Goal: Task Accomplishment & Management: Use online tool/utility

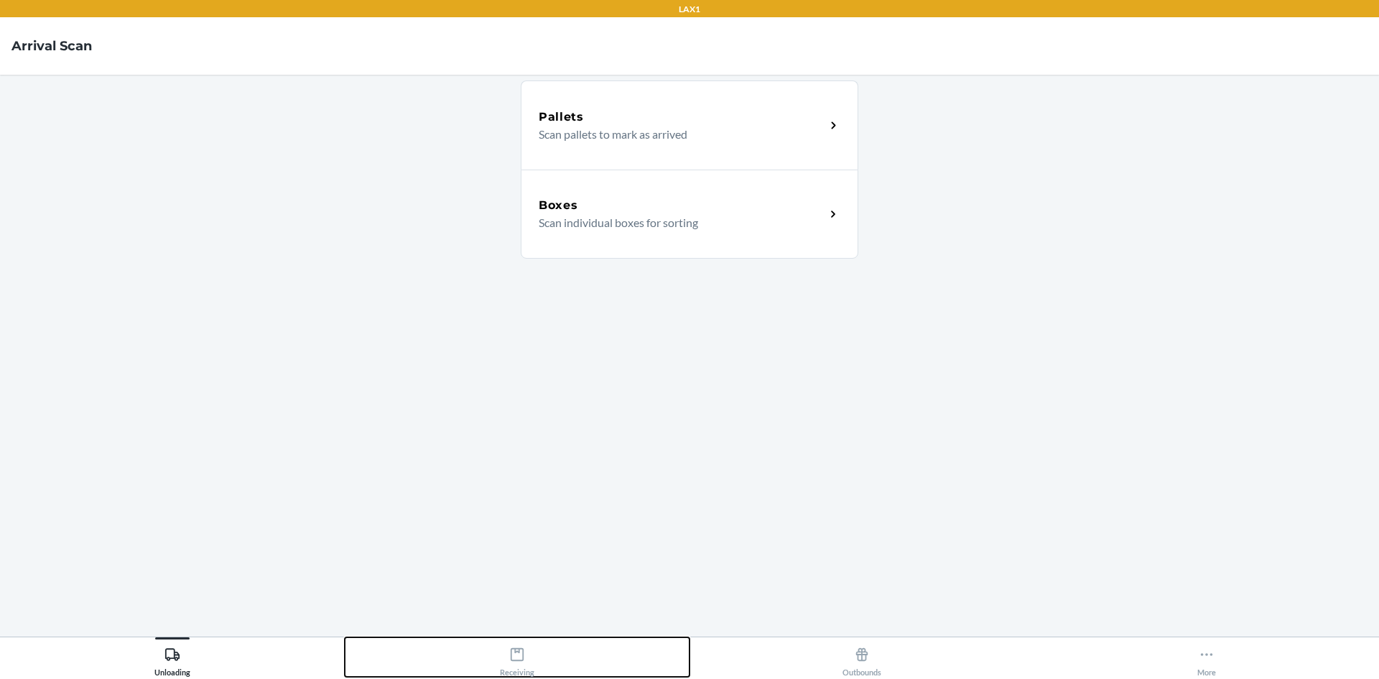
click at [509, 652] on div "Receiving" at bounding box center [517, 659] width 34 height 36
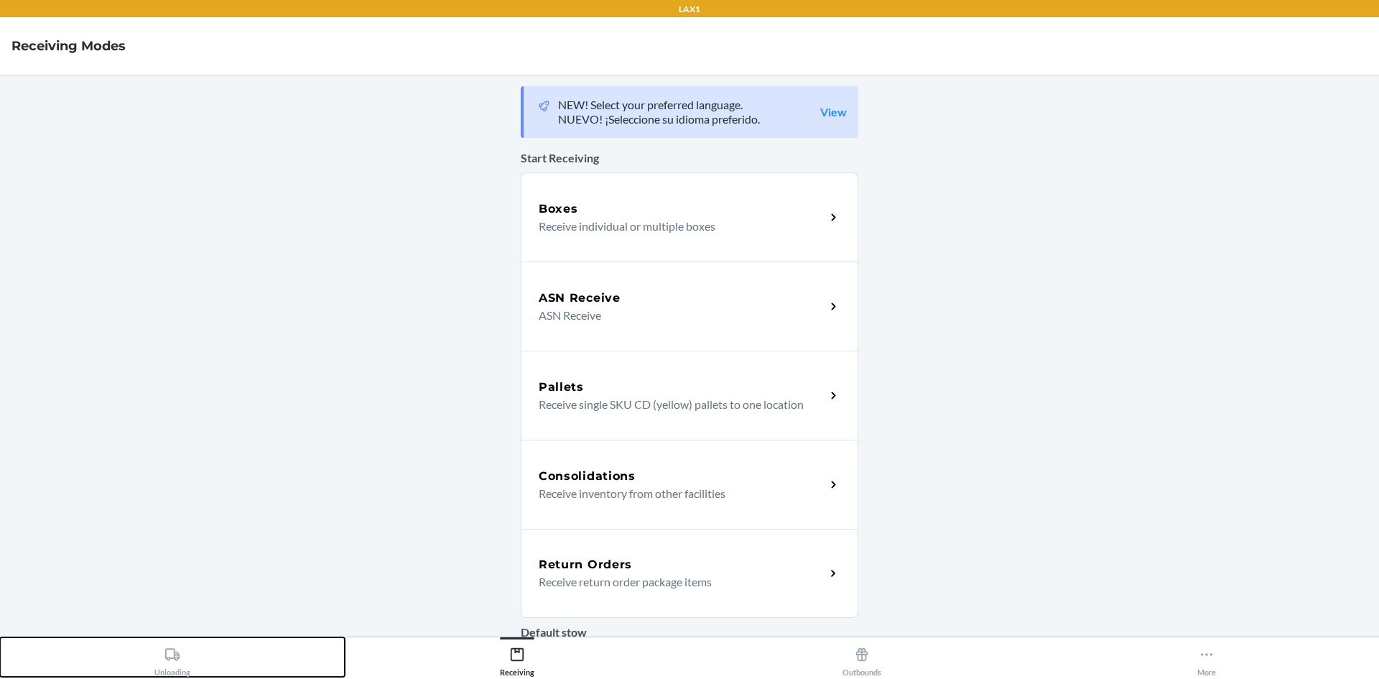
click at [171, 648] on icon at bounding box center [173, 655] width 16 height 16
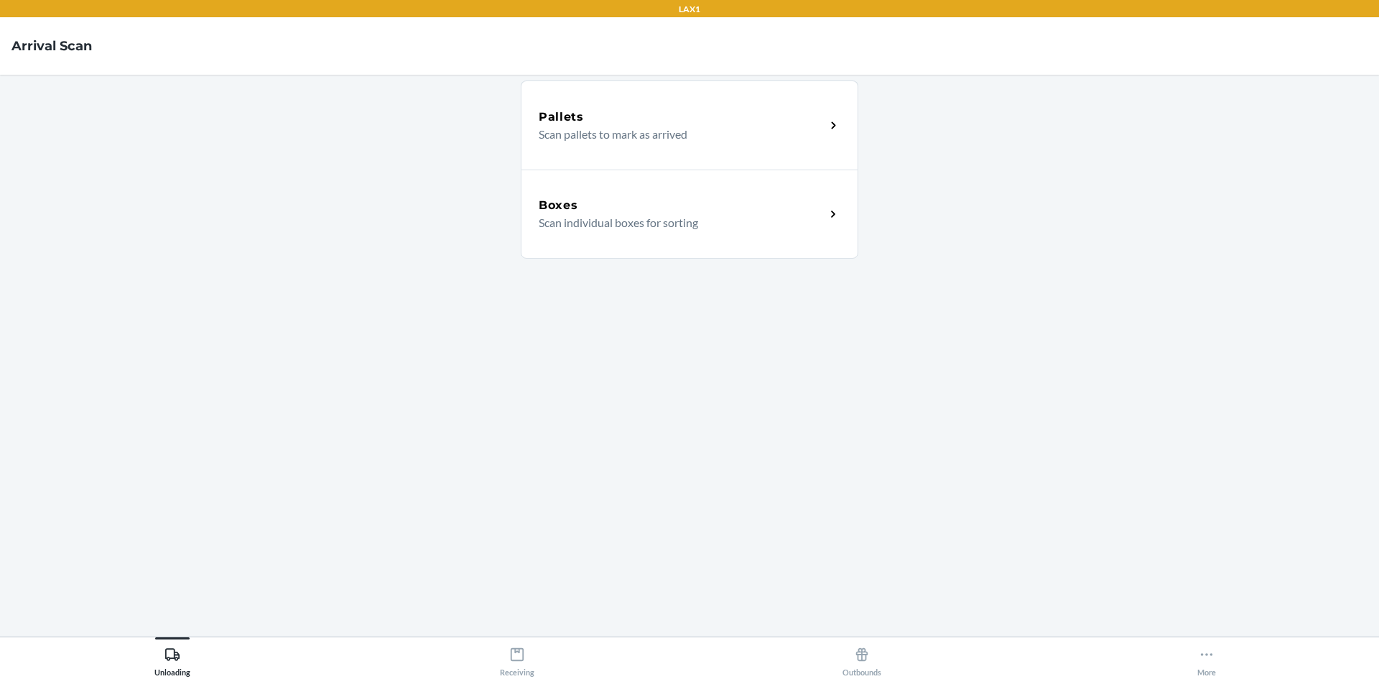
click at [677, 112] on div "Pallets" at bounding box center [682, 116] width 287 height 17
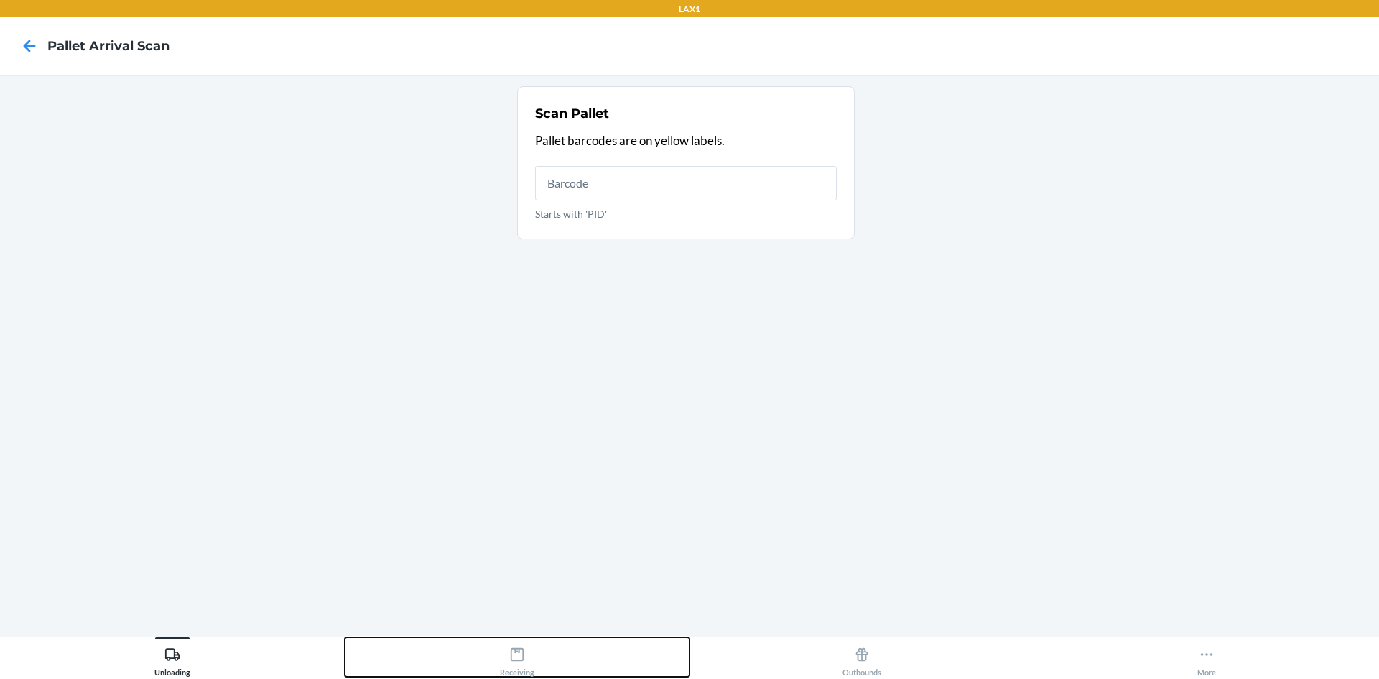
click at [519, 639] on button "Receiving" at bounding box center [517, 657] width 345 height 40
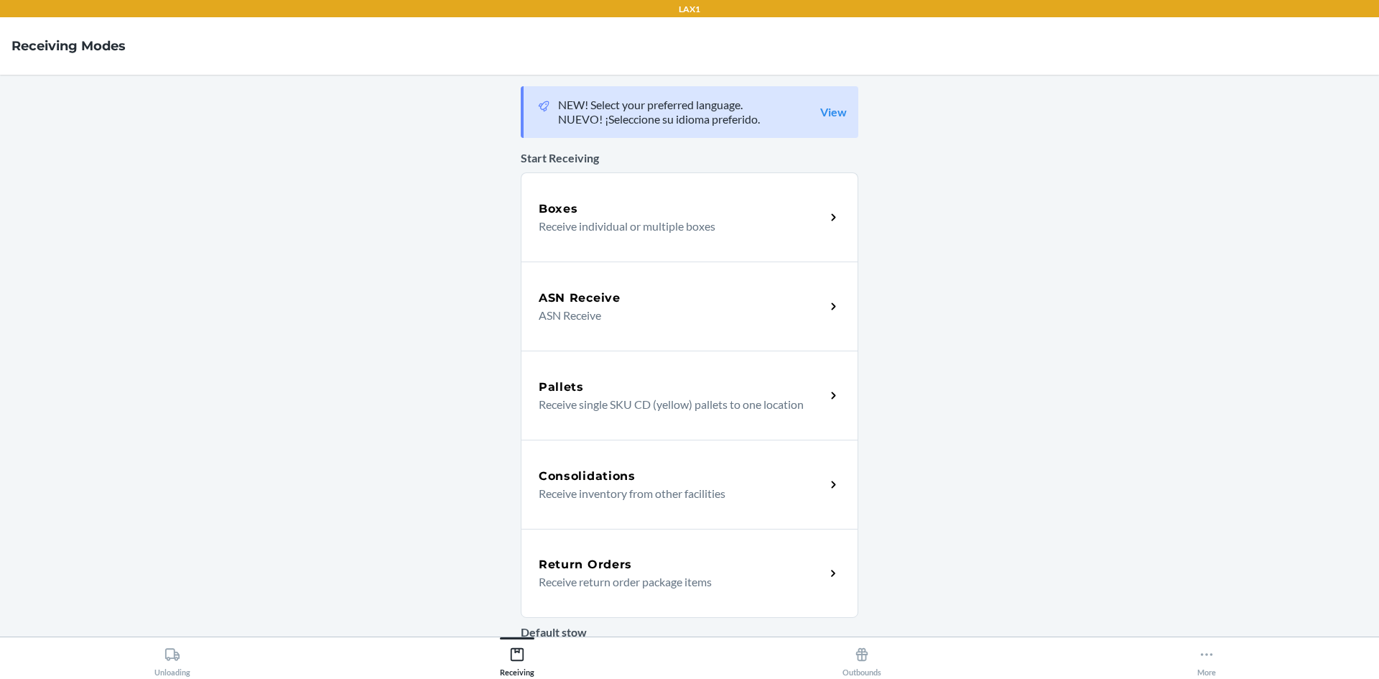
click at [682, 218] on p "Receive individual or multiple boxes" at bounding box center [676, 226] width 275 height 17
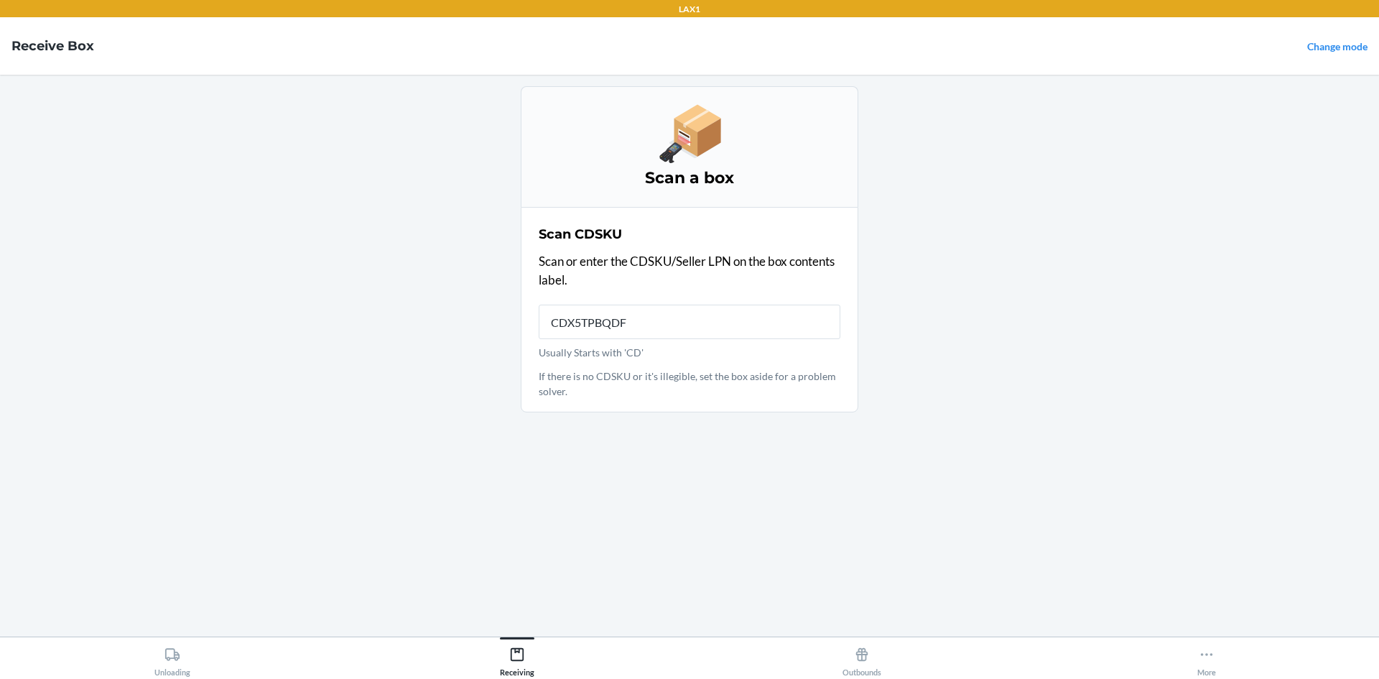
type input "CDX5TPBQDFT"
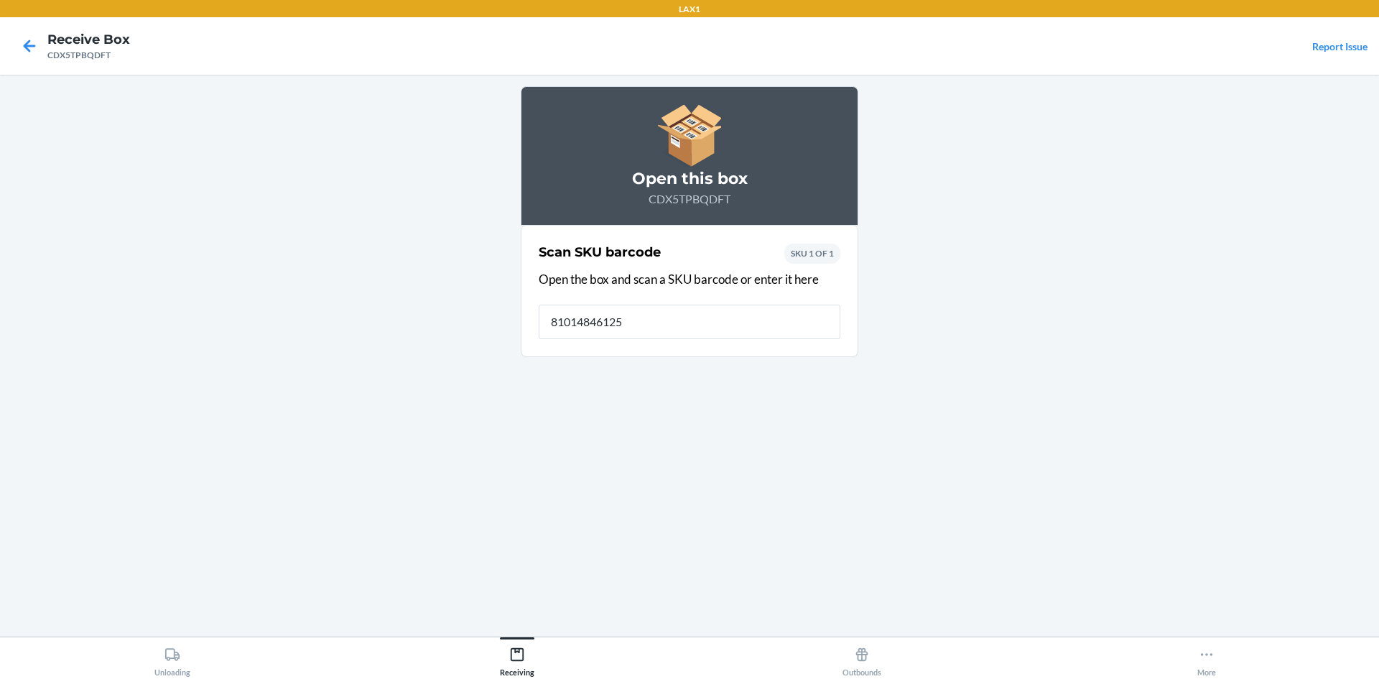
type input "810148461256"
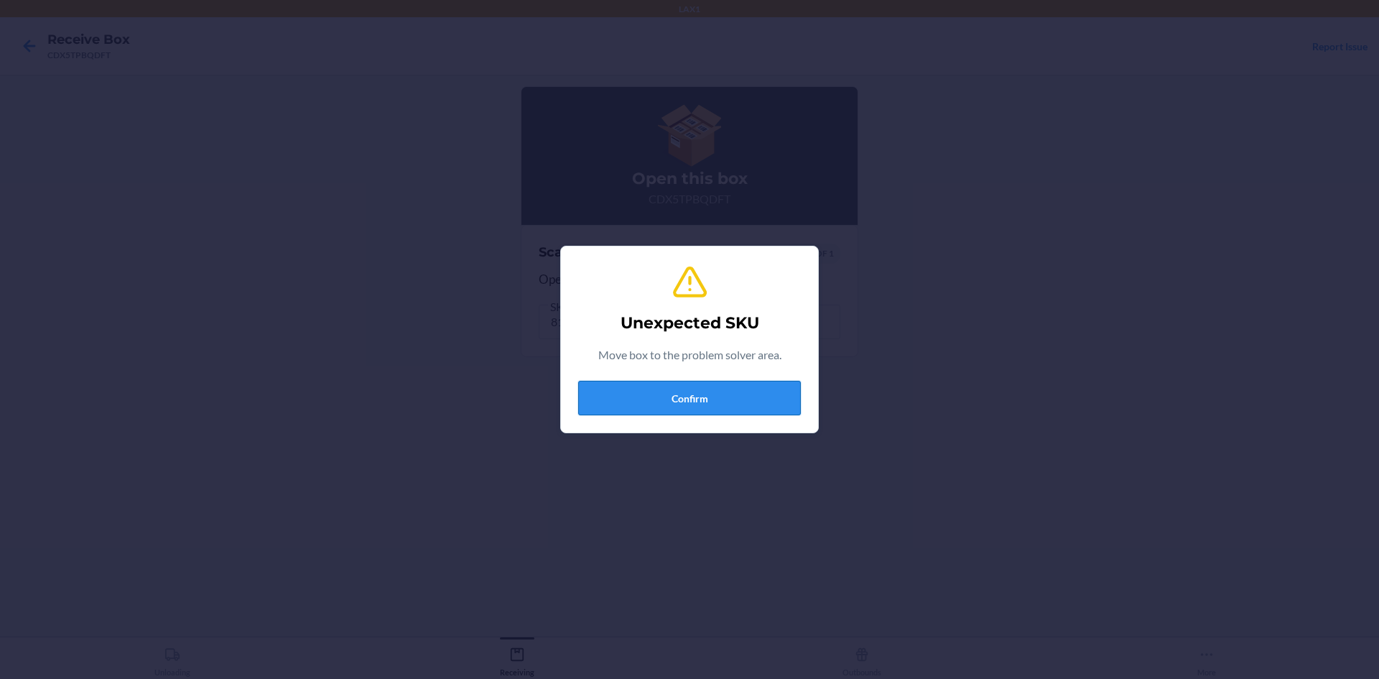
click at [700, 401] on button "Confirm" at bounding box center [689, 398] width 223 height 34
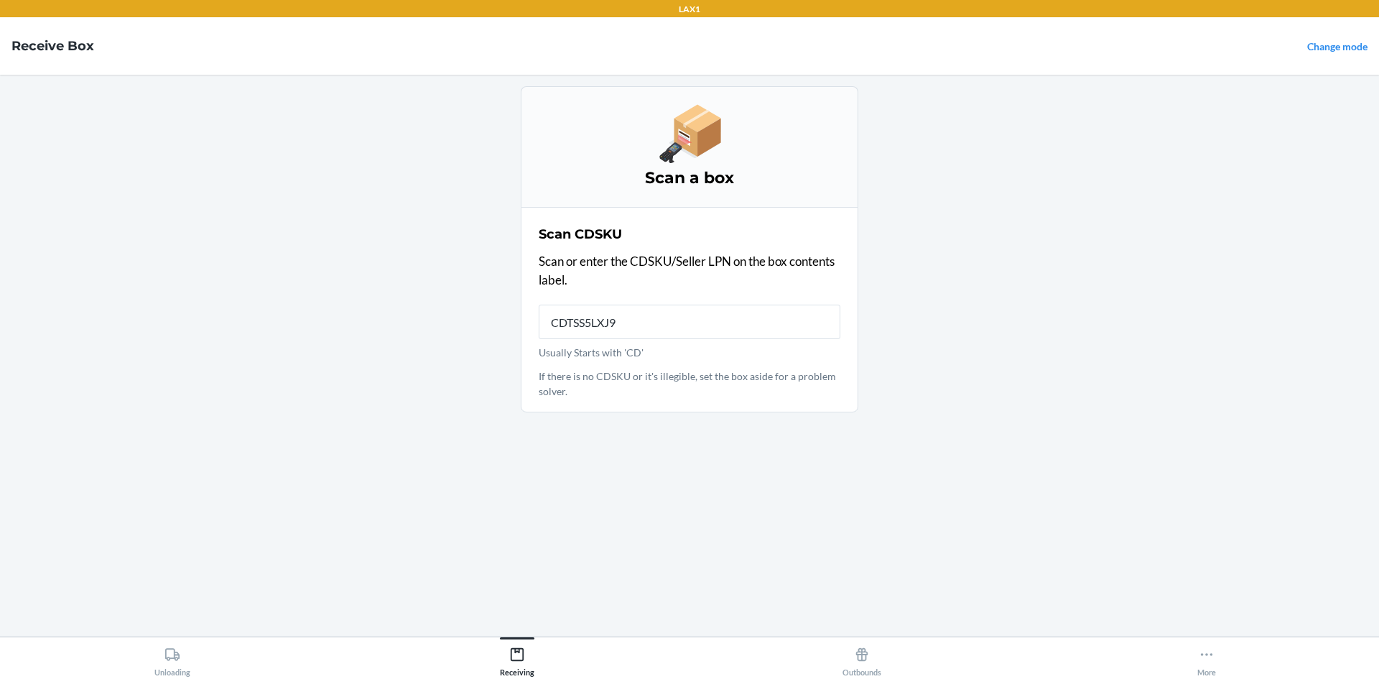
type input "CDTSS5LXJ9A"
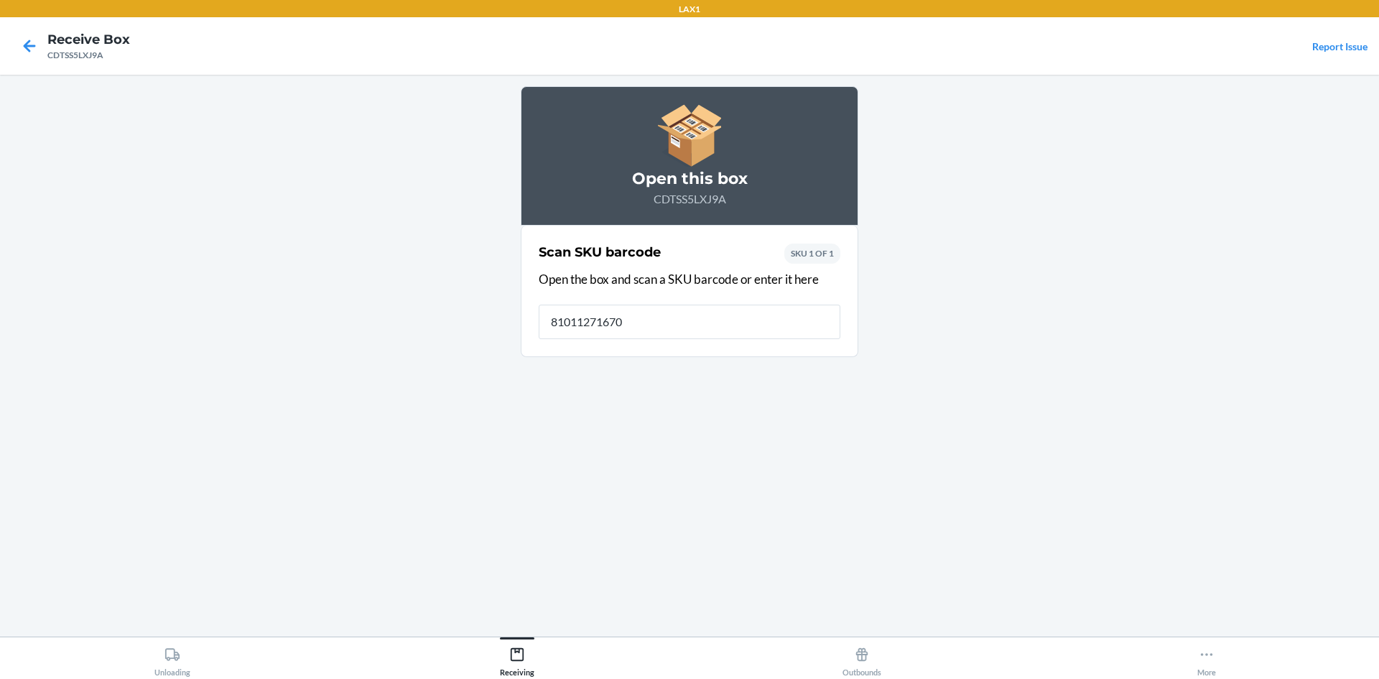
type input "810112716702"
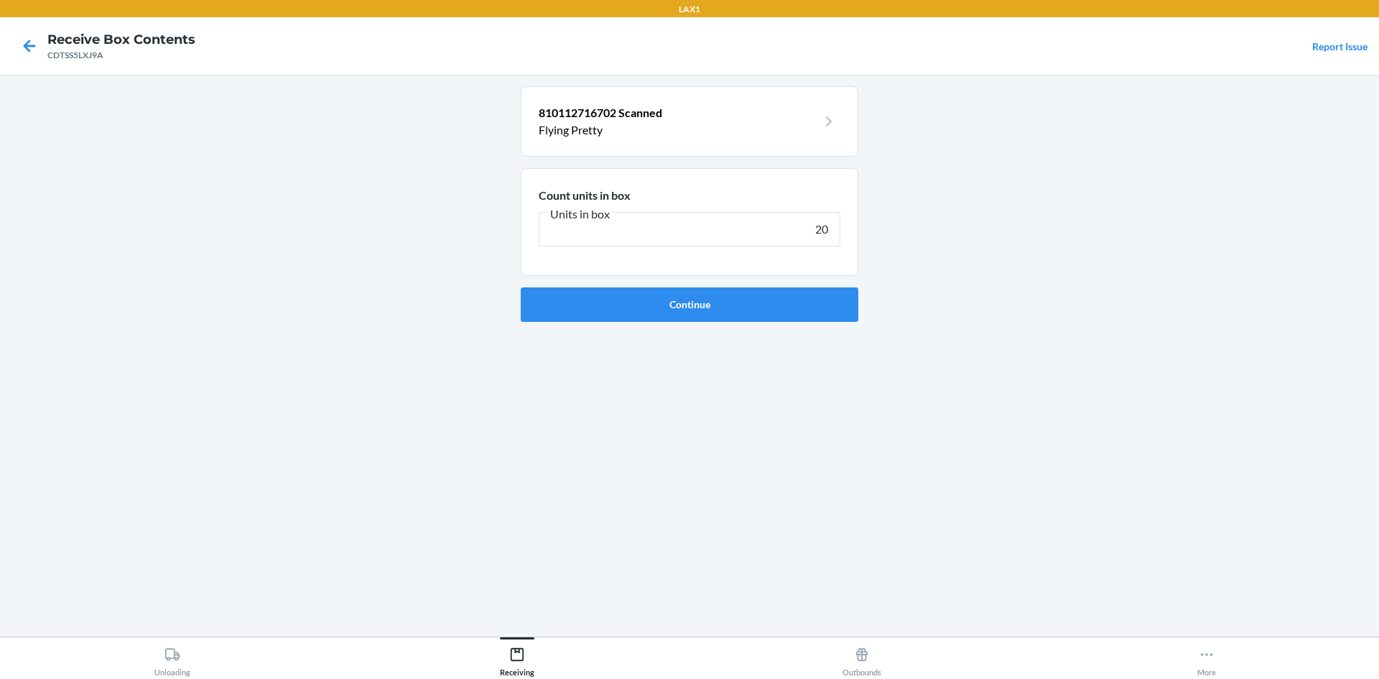
type input "200"
click button "Continue" at bounding box center [690, 304] width 338 height 34
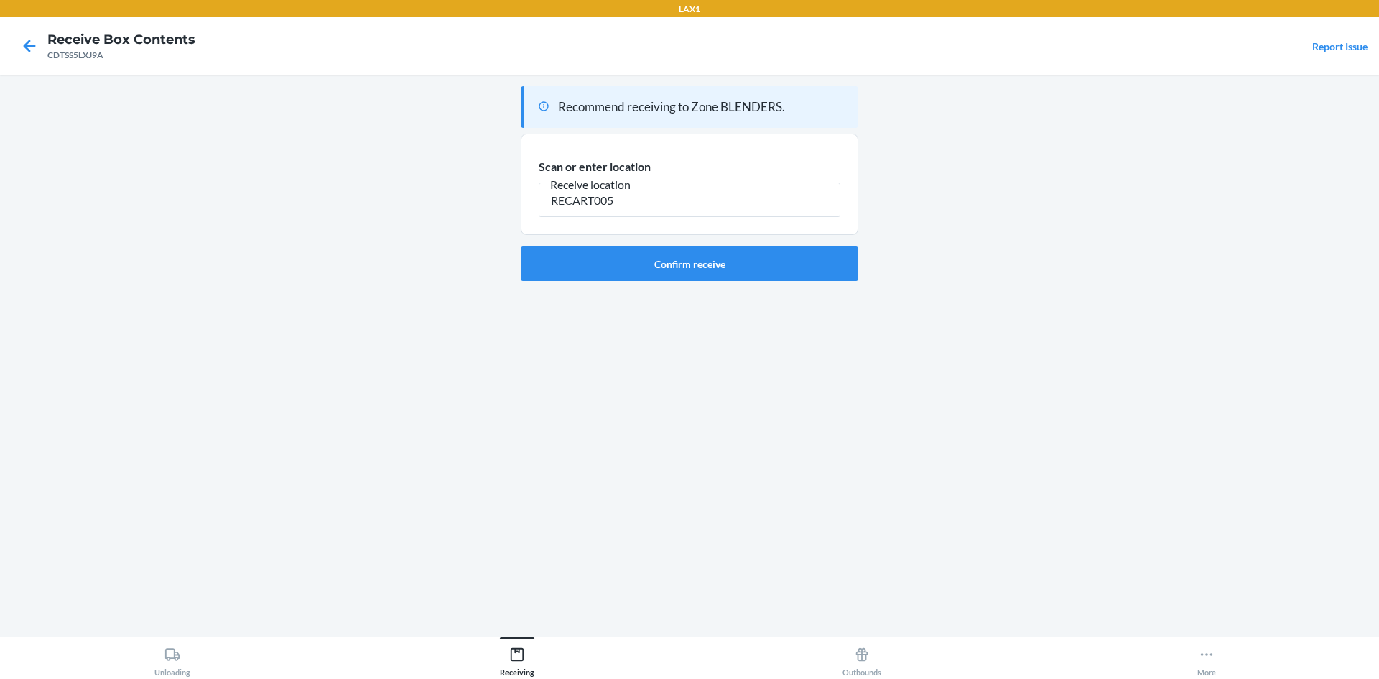
type input "RECART005"
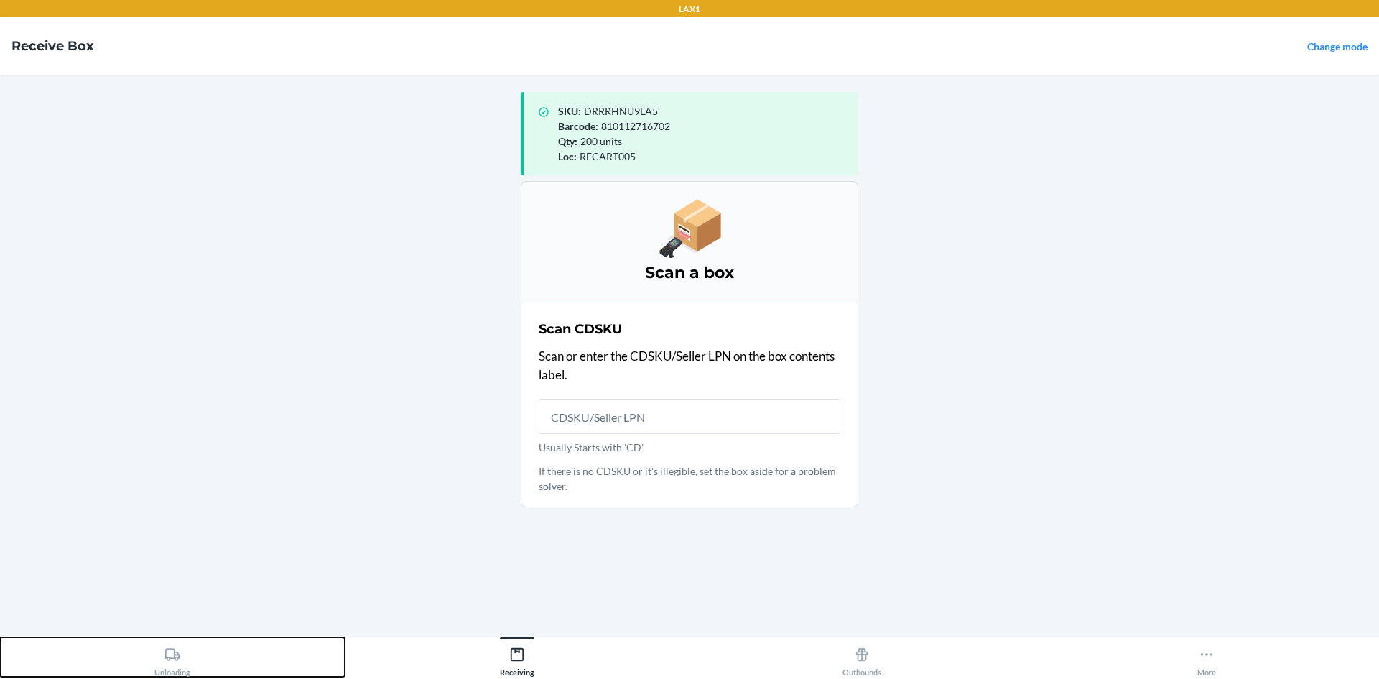
click at [172, 658] on icon at bounding box center [172, 654] width 14 height 12
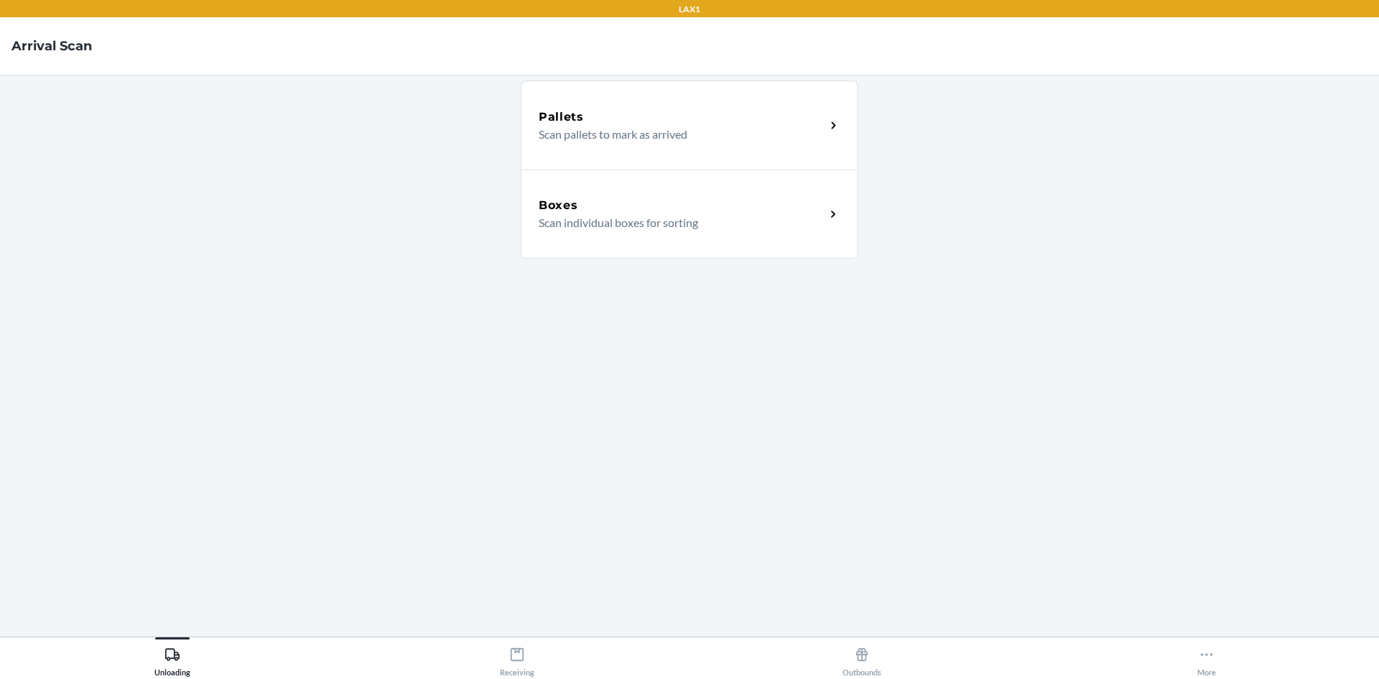
click at [691, 116] on div "Pallets" at bounding box center [682, 116] width 287 height 17
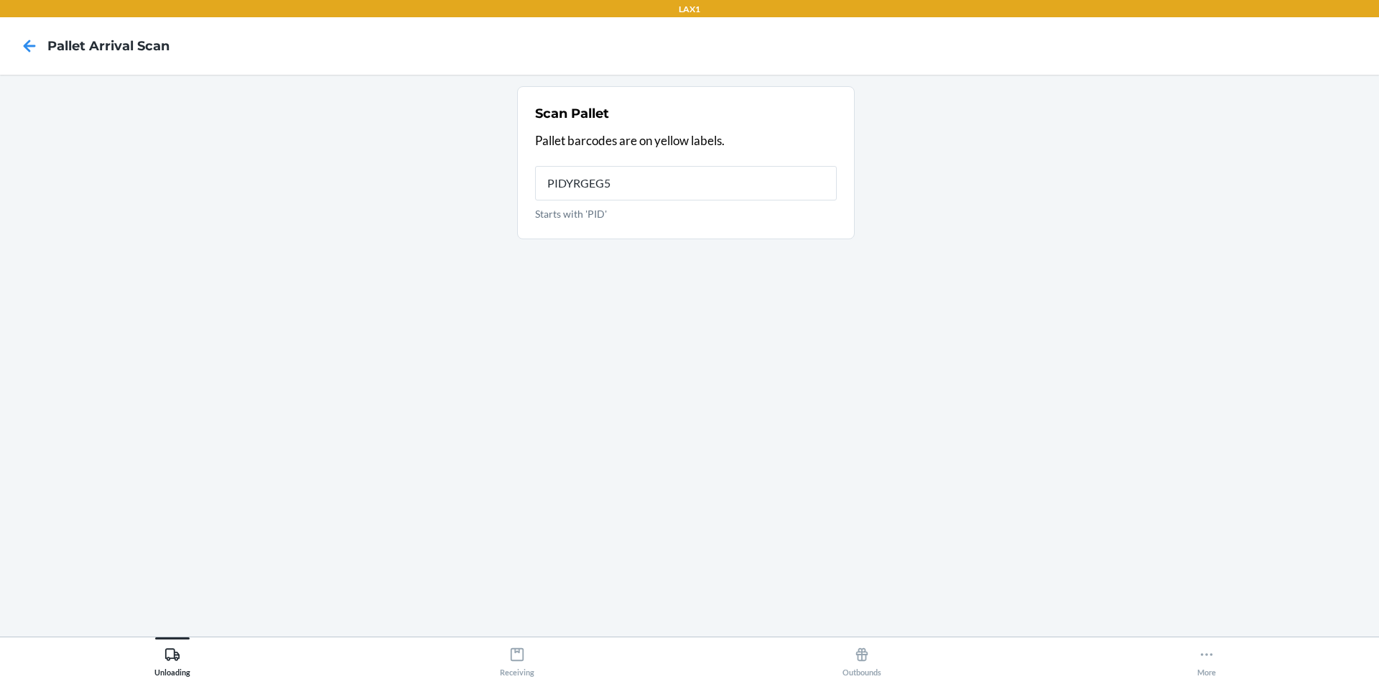
type input "PIDYRGEG5L"
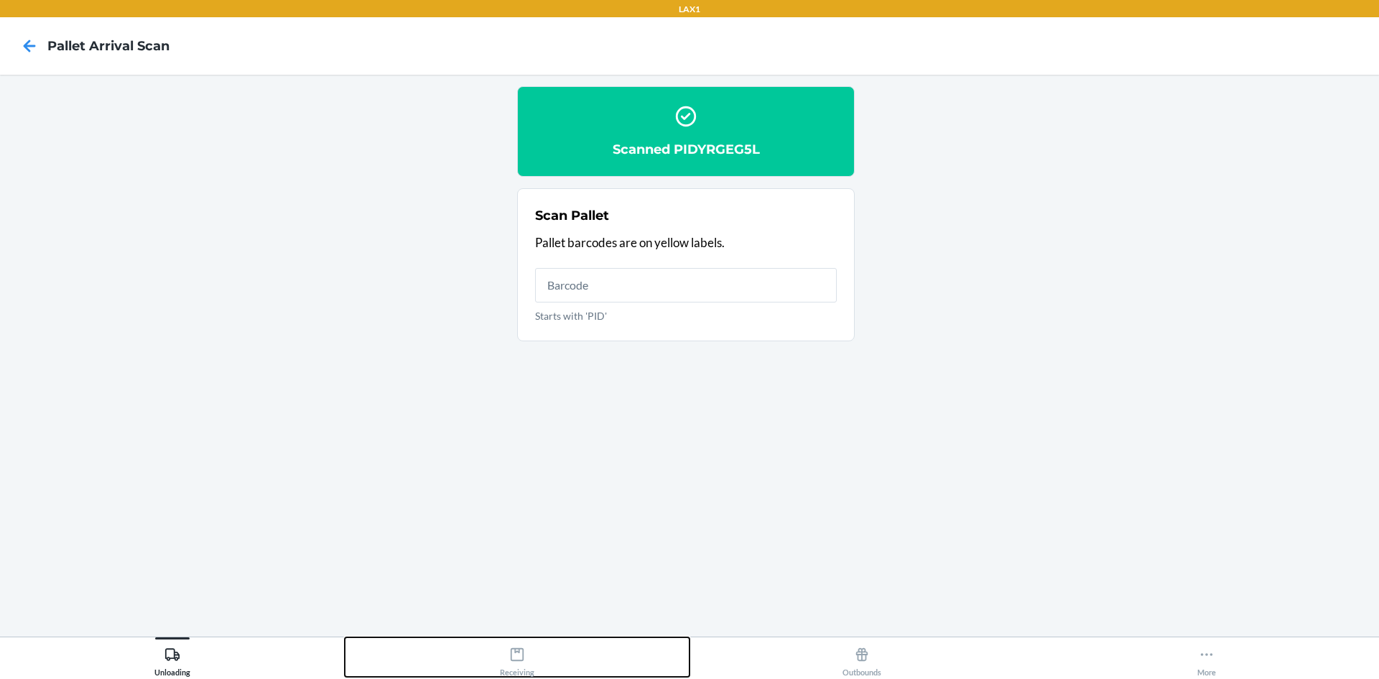
click at [503, 649] on div "Receiving" at bounding box center [517, 659] width 34 height 36
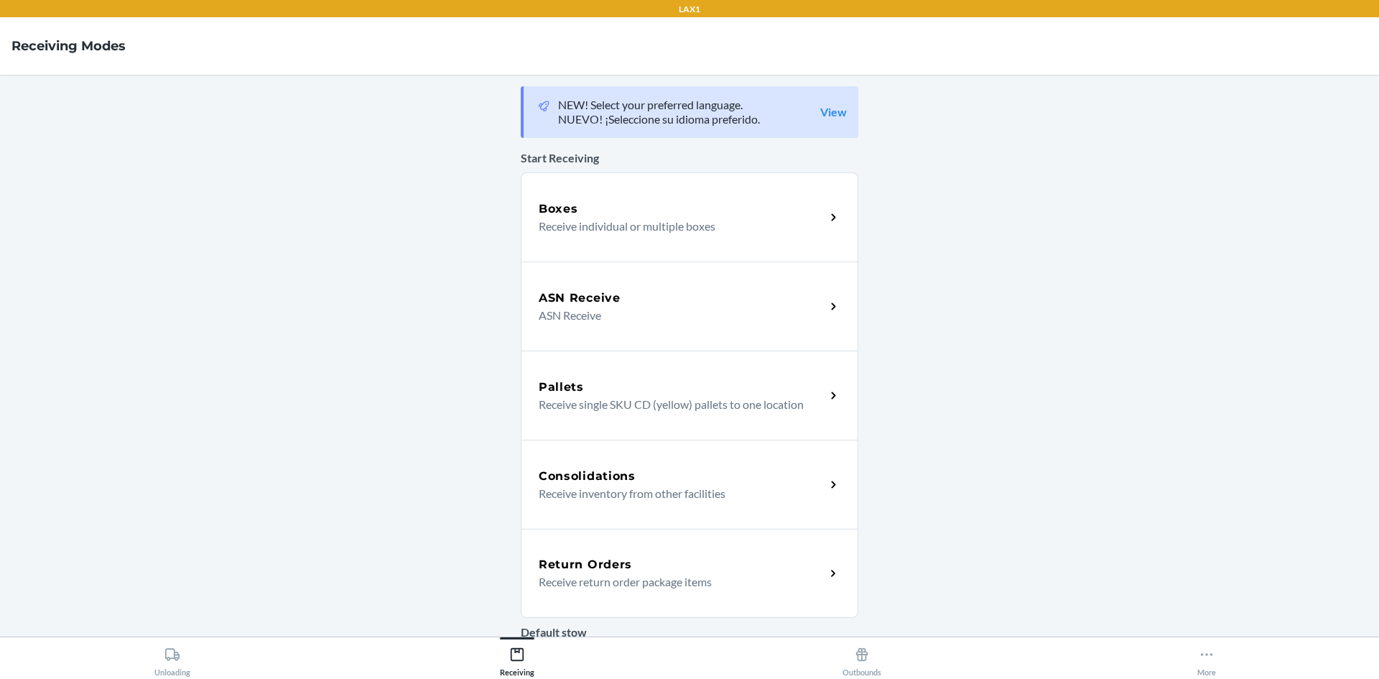
click at [539, 231] on p "Receive individual or multiple boxes" at bounding box center [676, 226] width 275 height 17
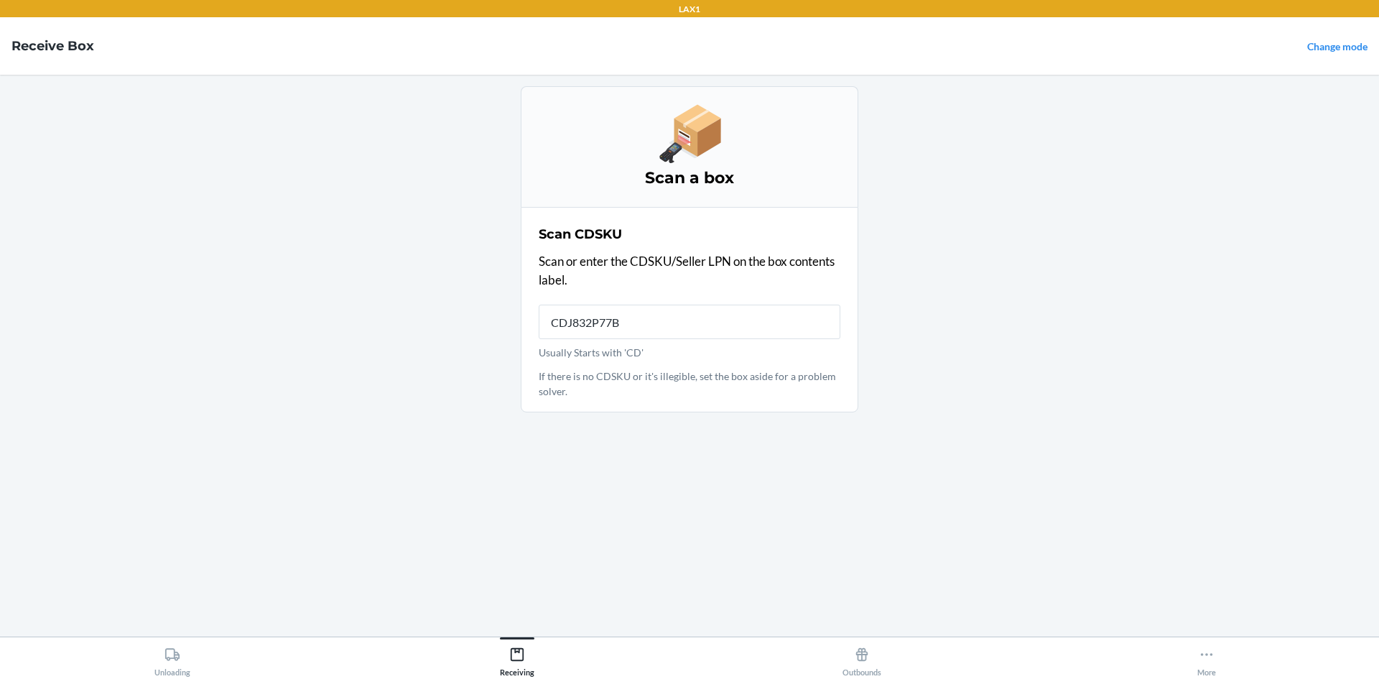
type input "CDJ832P77BT"
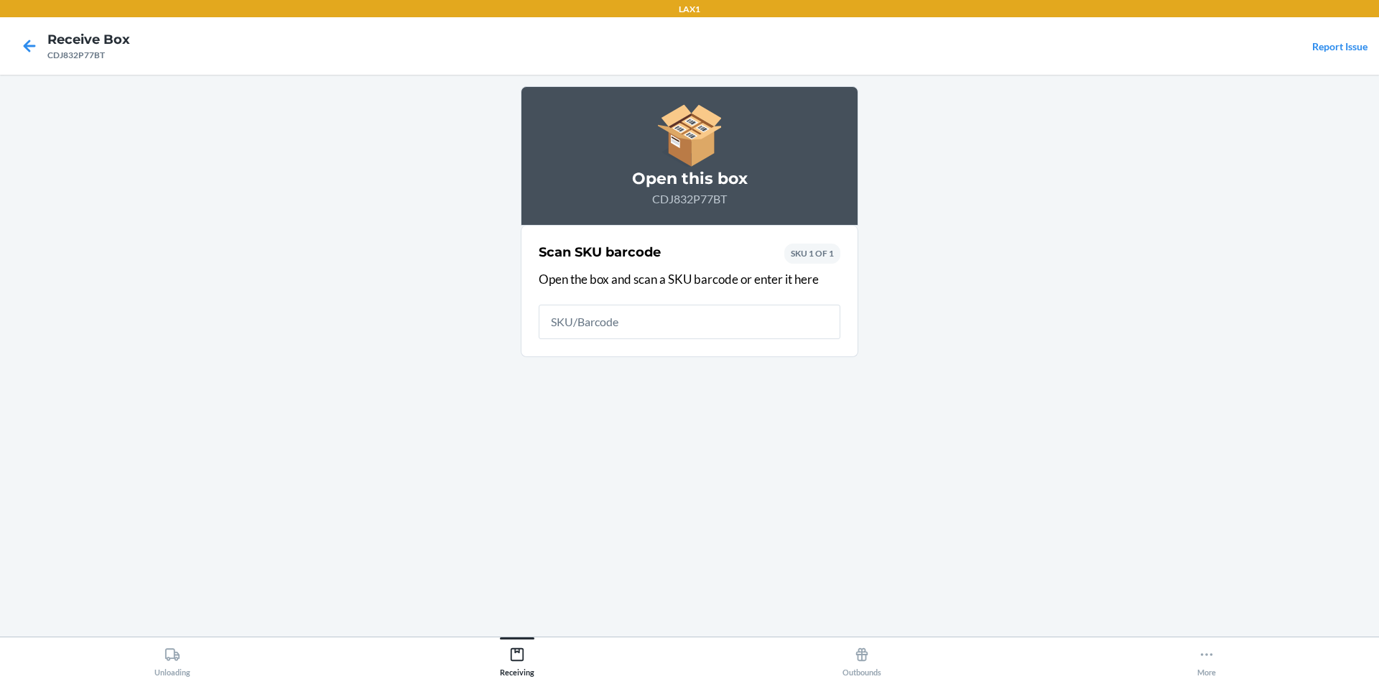
drag, startPoint x: 522, startPoint y: 136, endPoint x: 1041, endPoint y: 213, distance: 524.4
click at [1041, 213] on main "Open this box CDJ832P77BT Scan SKU barcode Open the box and scan a SKU barcode …" at bounding box center [689, 356] width 1379 height 562
click at [649, 315] on input "text" at bounding box center [690, 322] width 302 height 34
type input "810148462086"
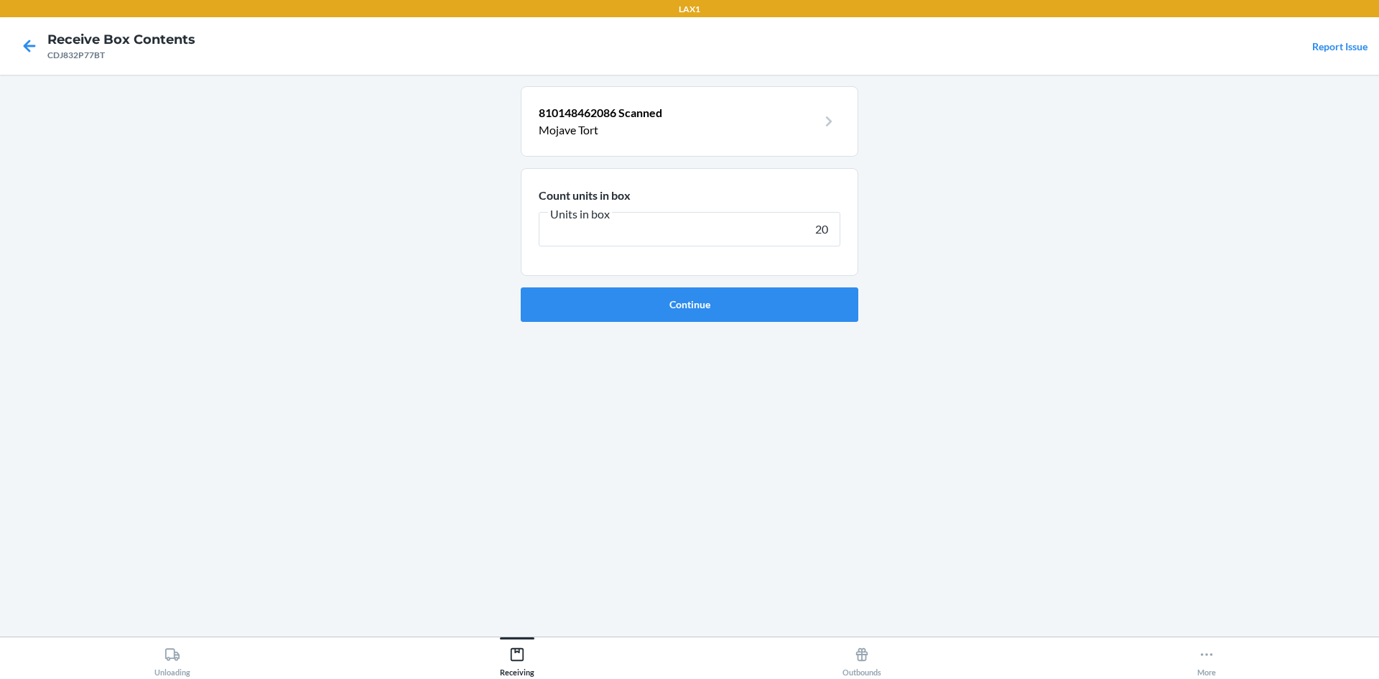
type input "200"
click button "Continue" at bounding box center [690, 304] width 338 height 34
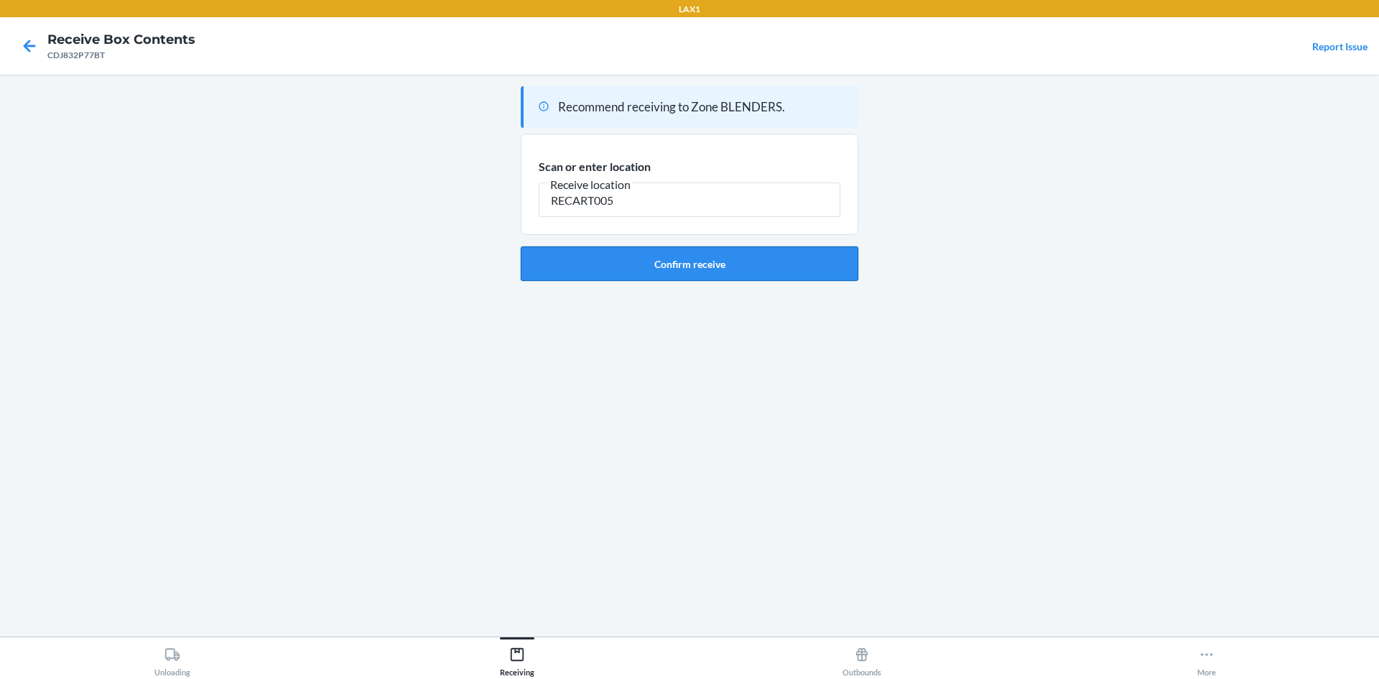
type input "RECART005"
click at [690, 259] on button "Confirm receive" at bounding box center [690, 263] width 338 height 34
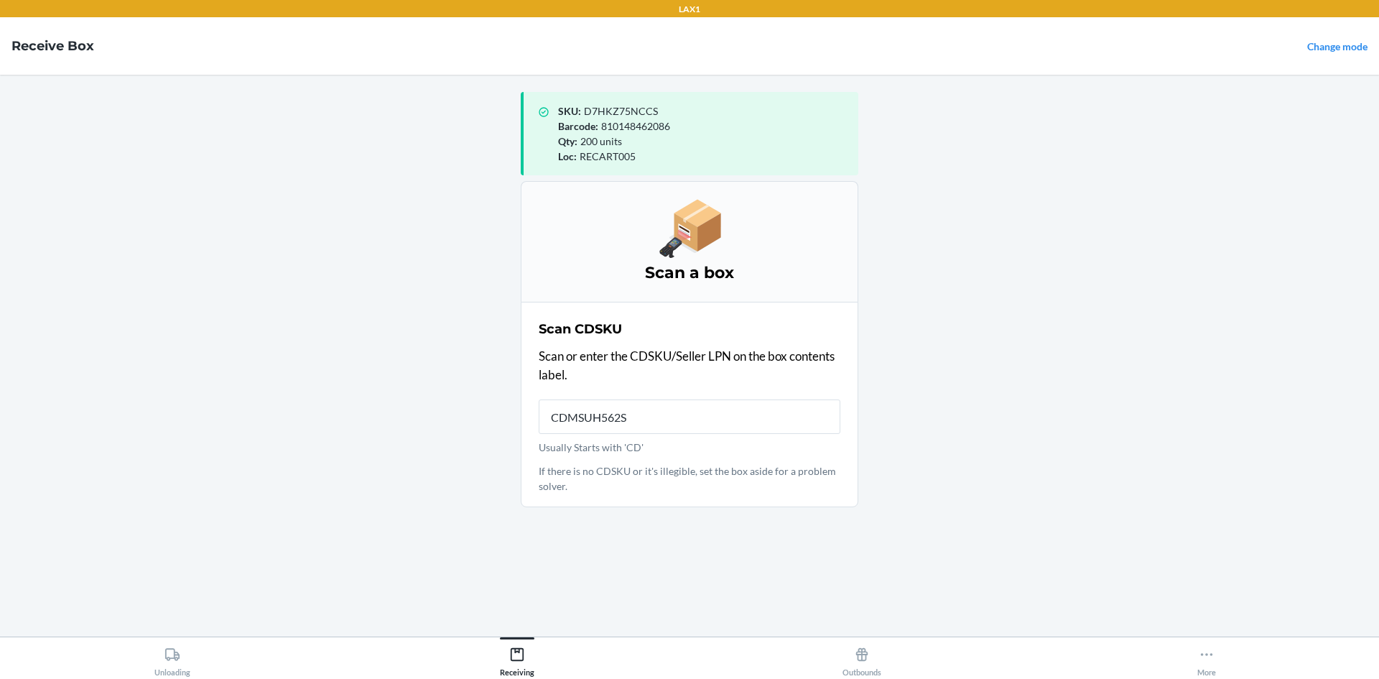
type input "CDMSUH562S2"
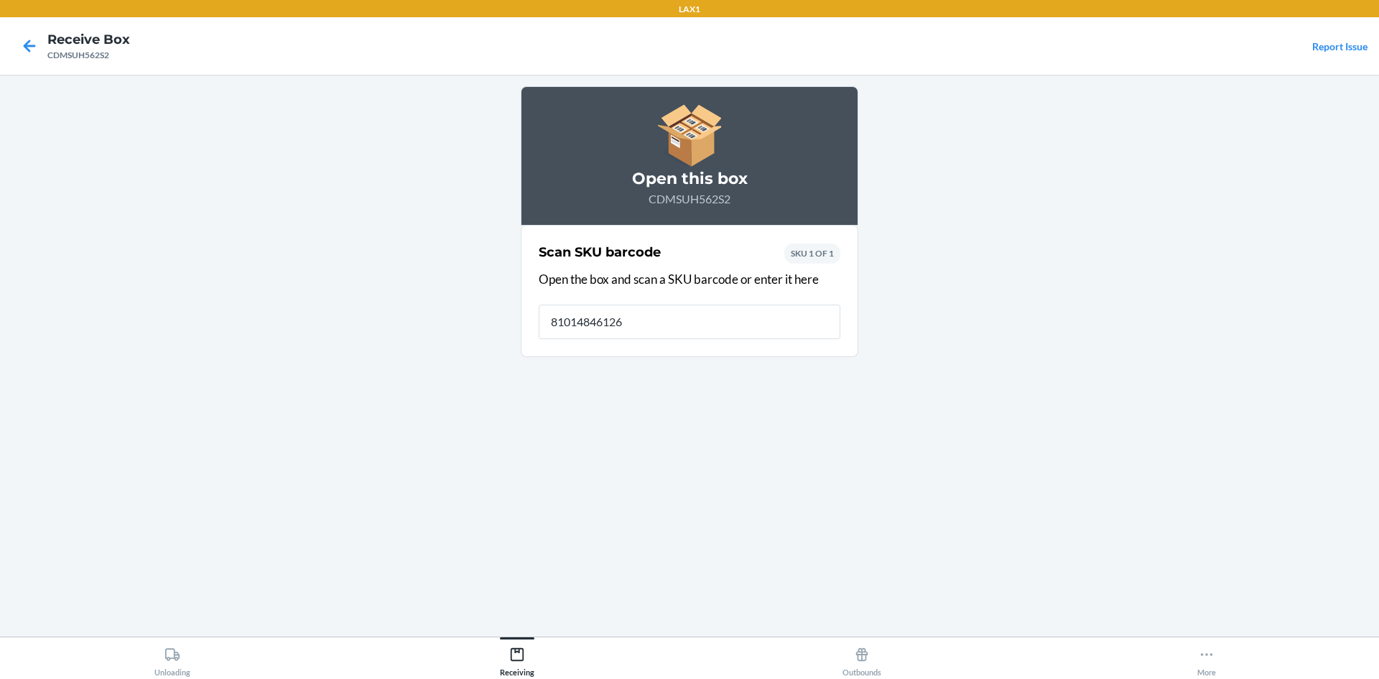
type input "810148461263"
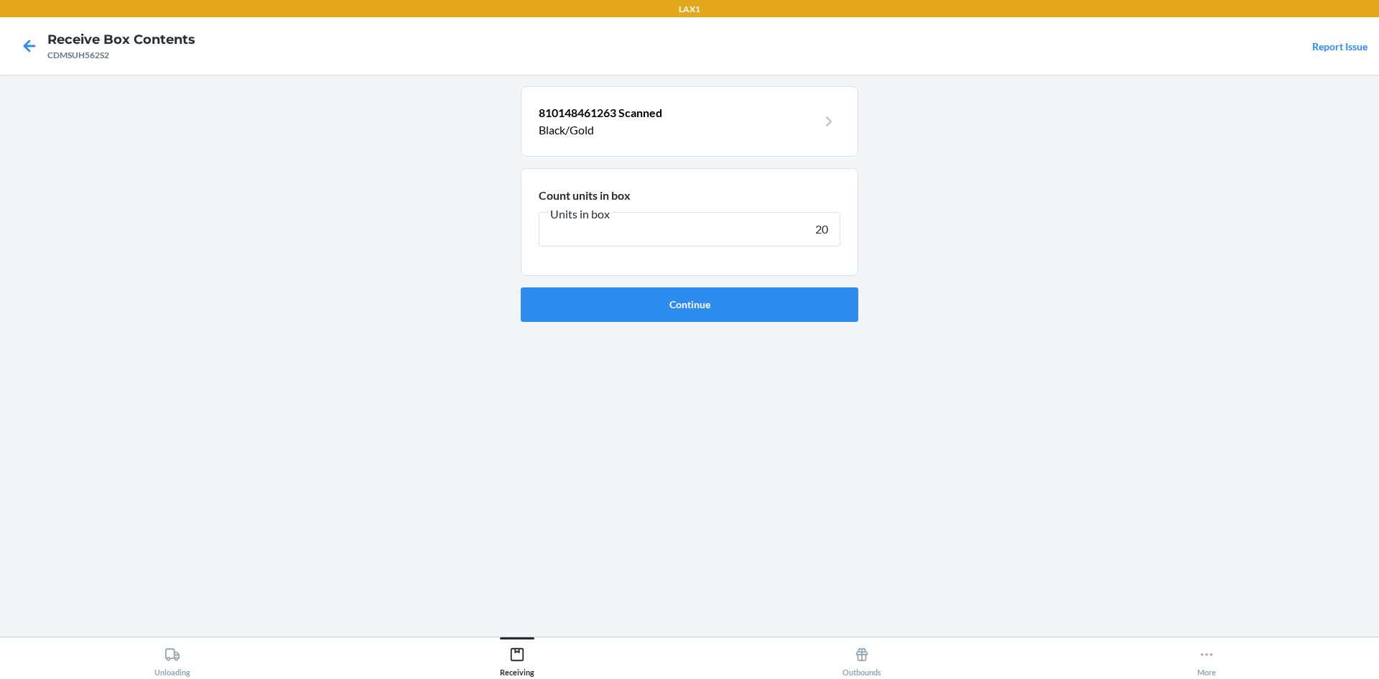
type input "200"
click button "Continue" at bounding box center [690, 304] width 338 height 34
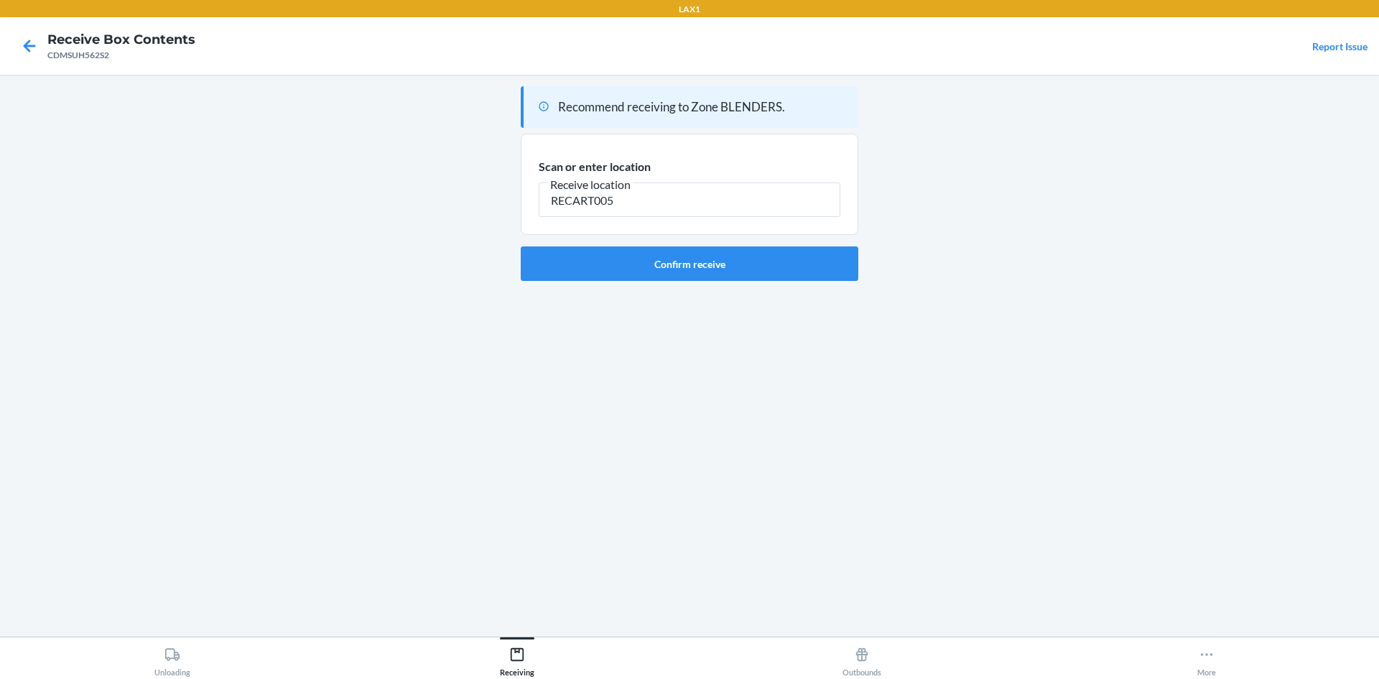
type input "RECART005"
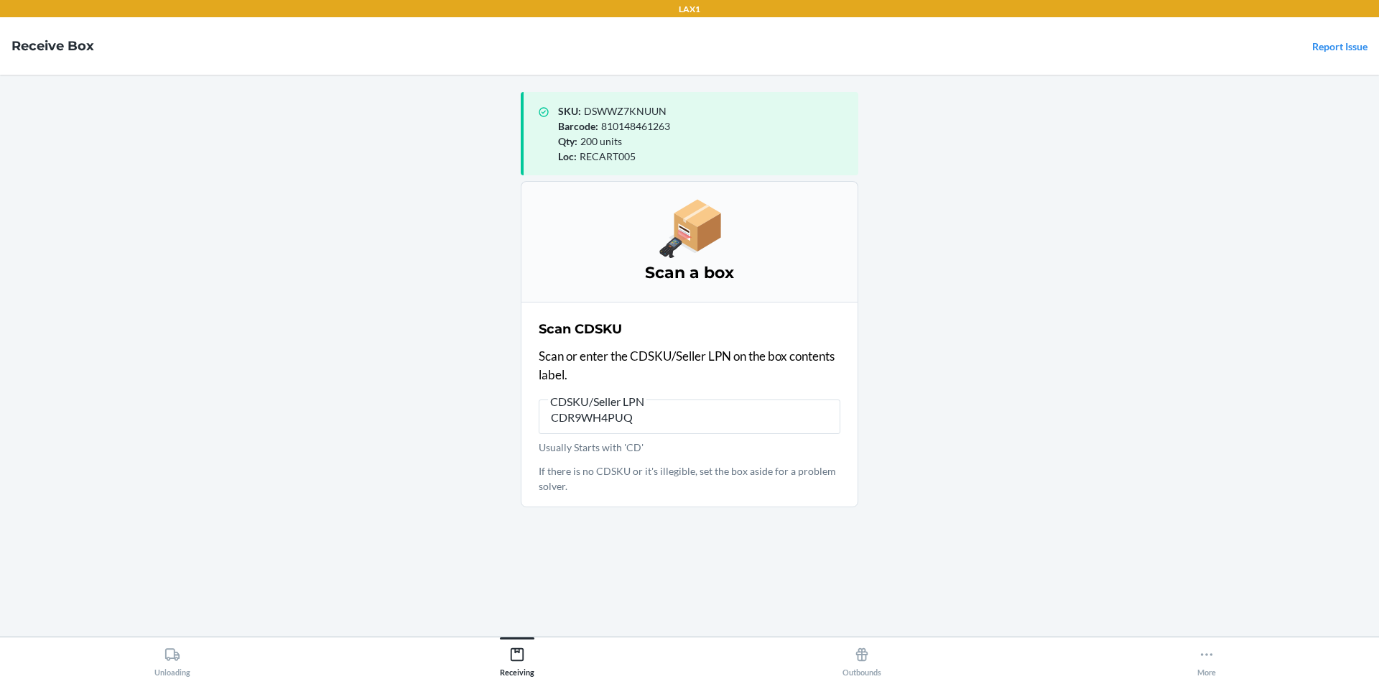
type input "CDR9WH4PUQF"
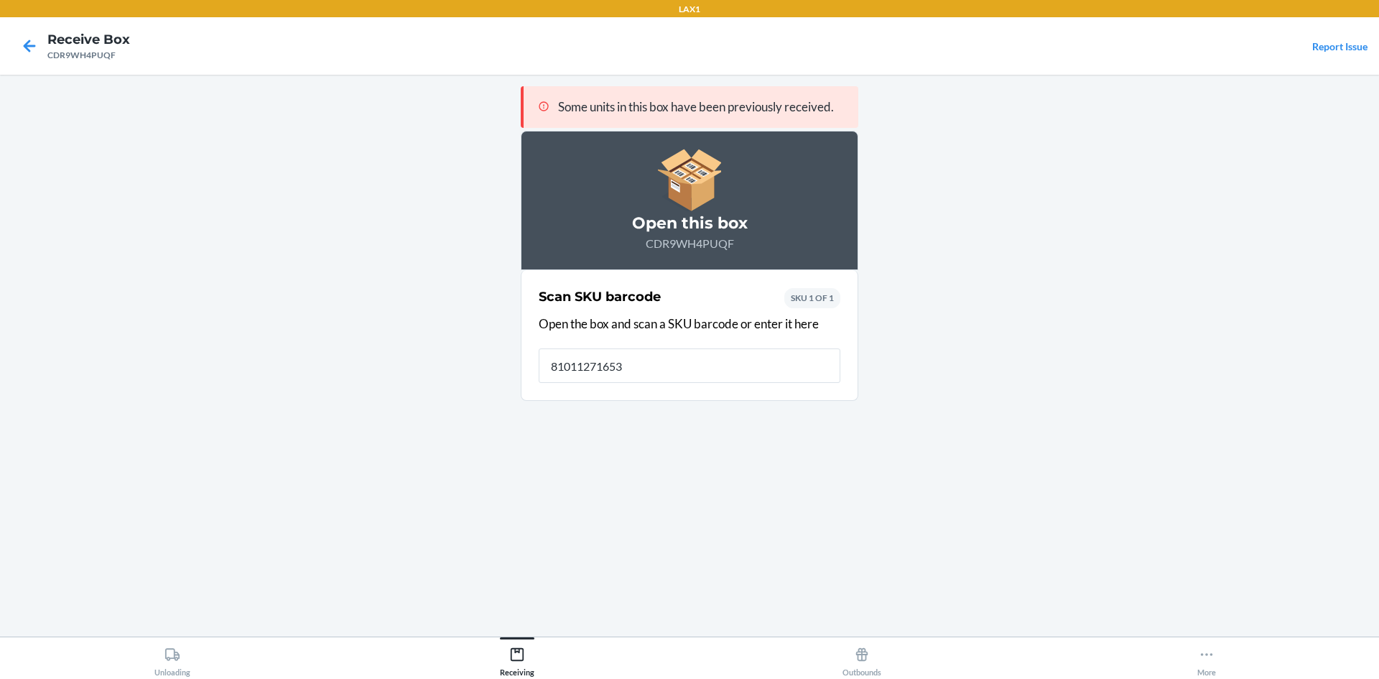
type input "810112716535"
click at [672, 366] on input "810112716535" at bounding box center [690, 365] width 302 height 34
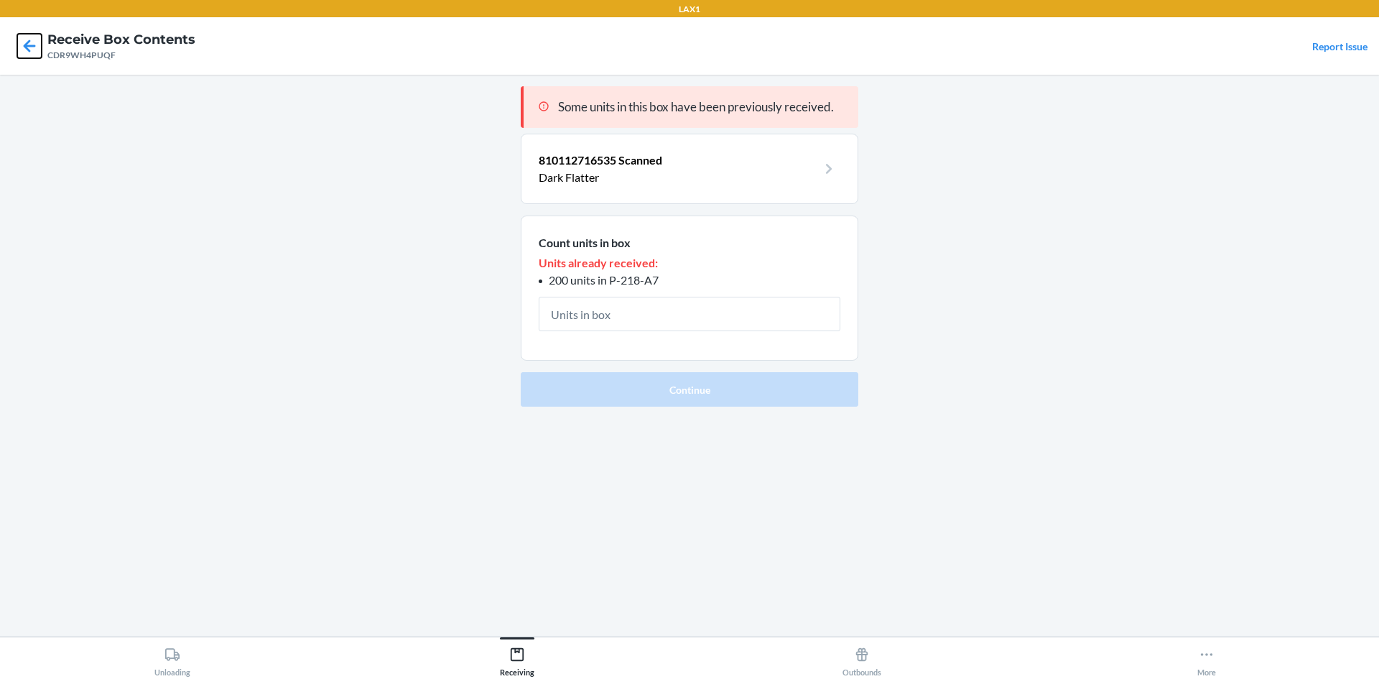
click at [33, 37] on icon at bounding box center [29, 46] width 24 height 24
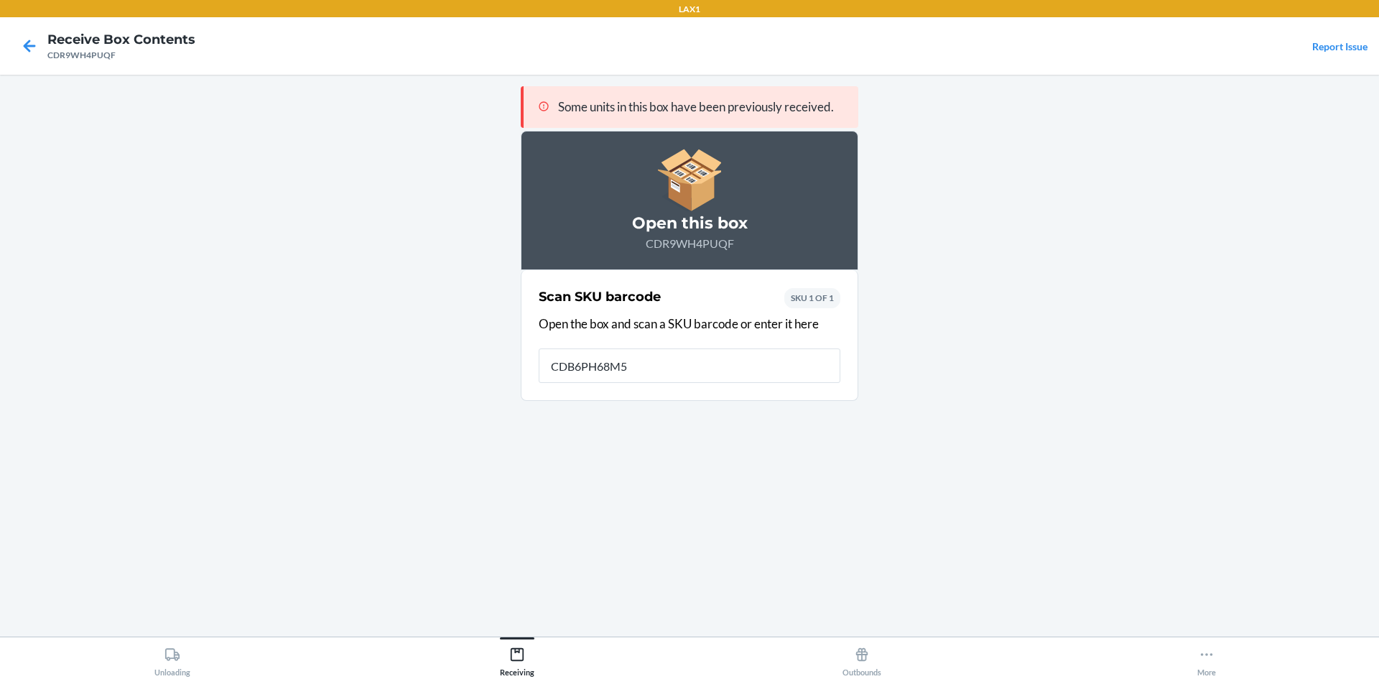
type input "CDB6PH68M5L"
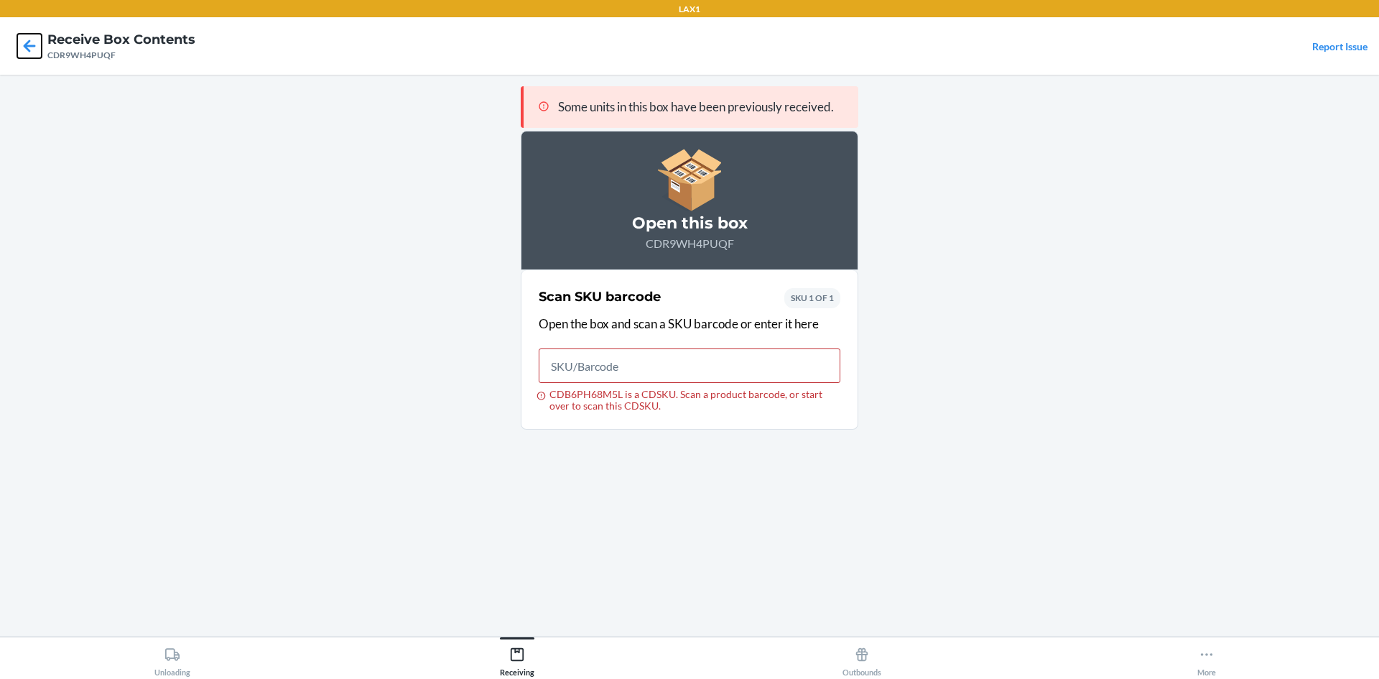
click at [30, 45] on icon at bounding box center [29, 46] width 24 height 24
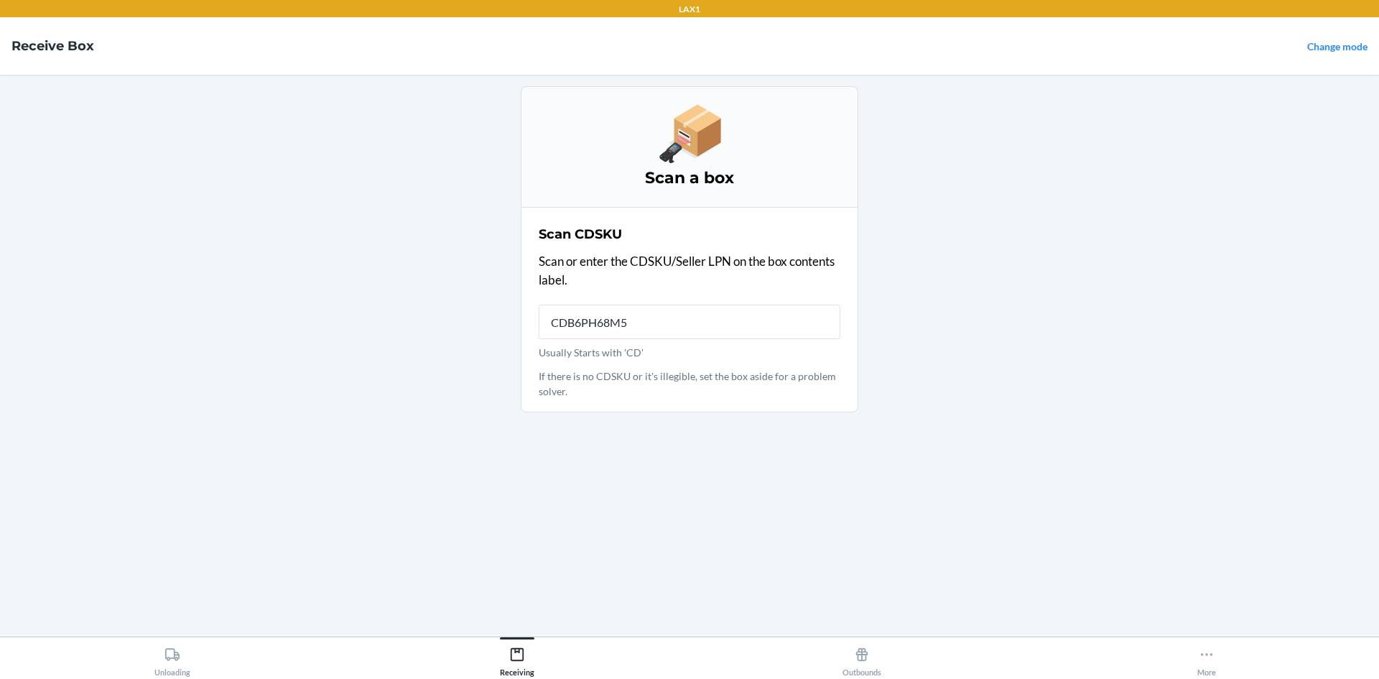
type input "CDB6PH68M5L"
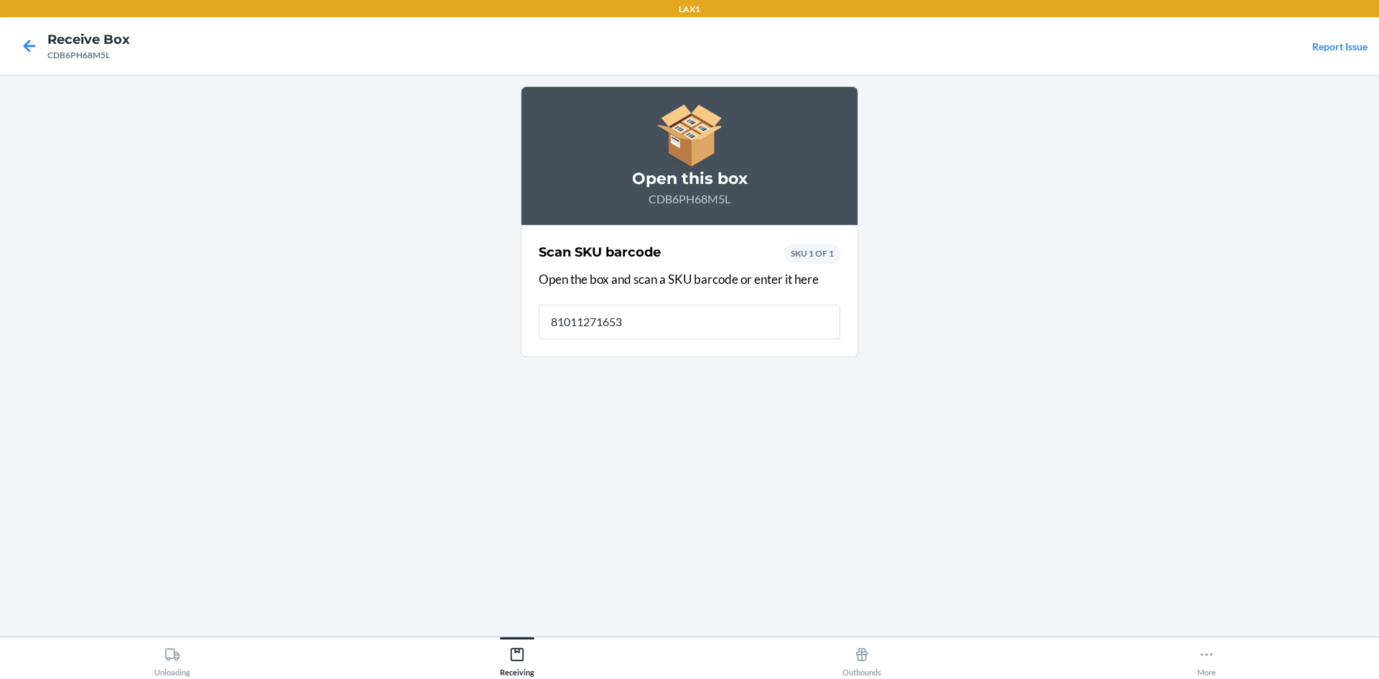
type input "810112716535"
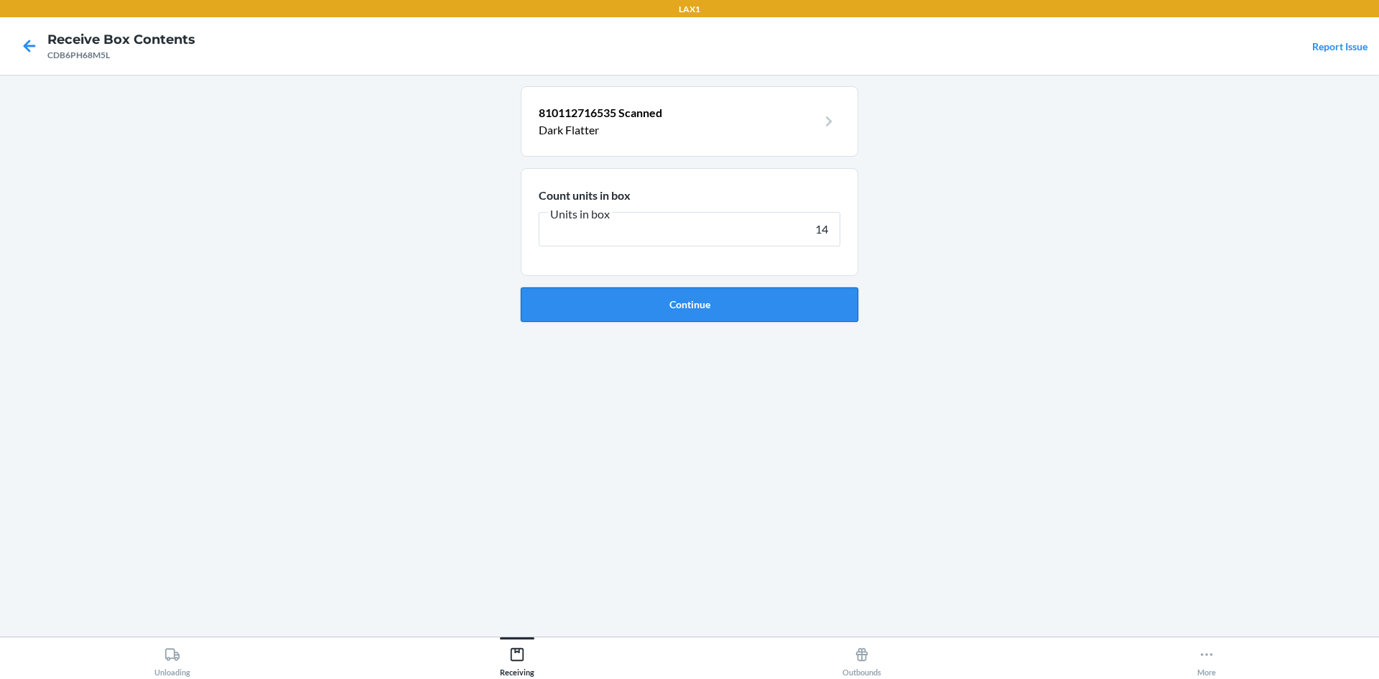
type input "140"
click button "Continue" at bounding box center [690, 304] width 338 height 34
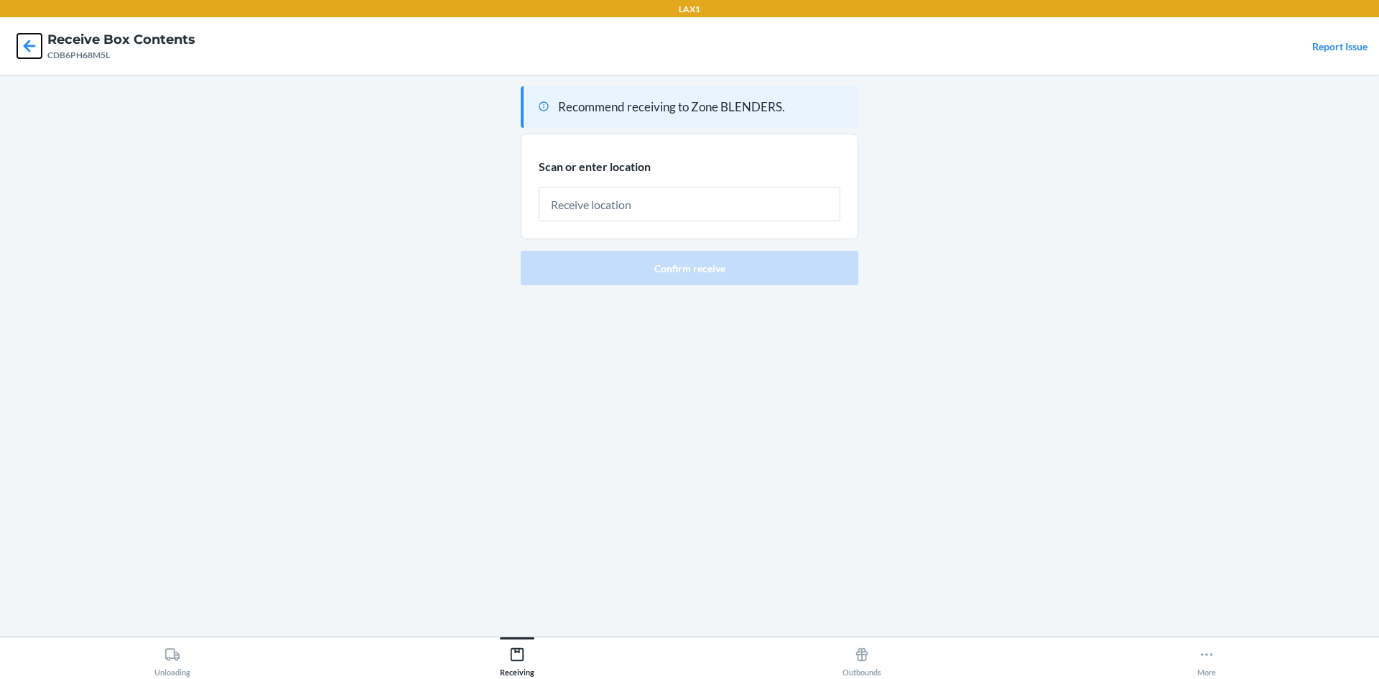
click at [25, 49] on icon at bounding box center [29, 46] width 24 height 24
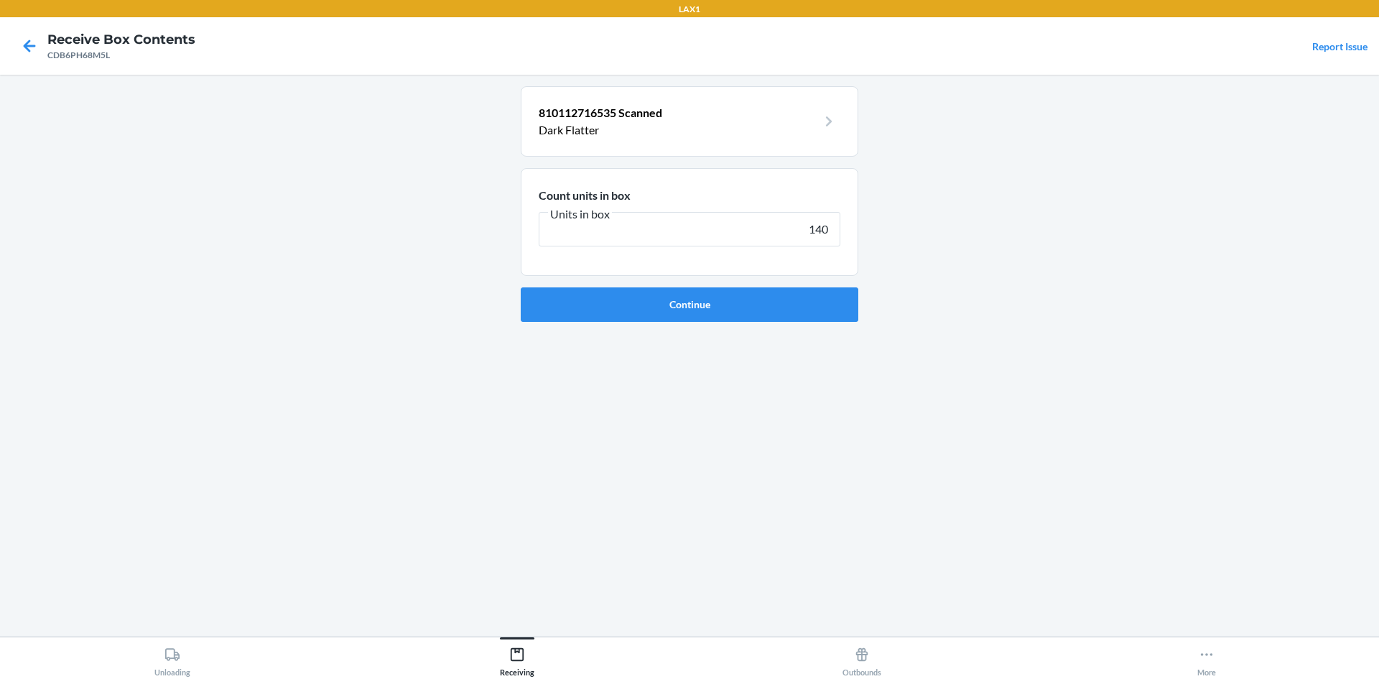
click at [829, 230] on input "140" at bounding box center [690, 229] width 302 height 34
type input "139"
click at [521, 287] on button "Continue" at bounding box center [690, 304] width 338 height 34
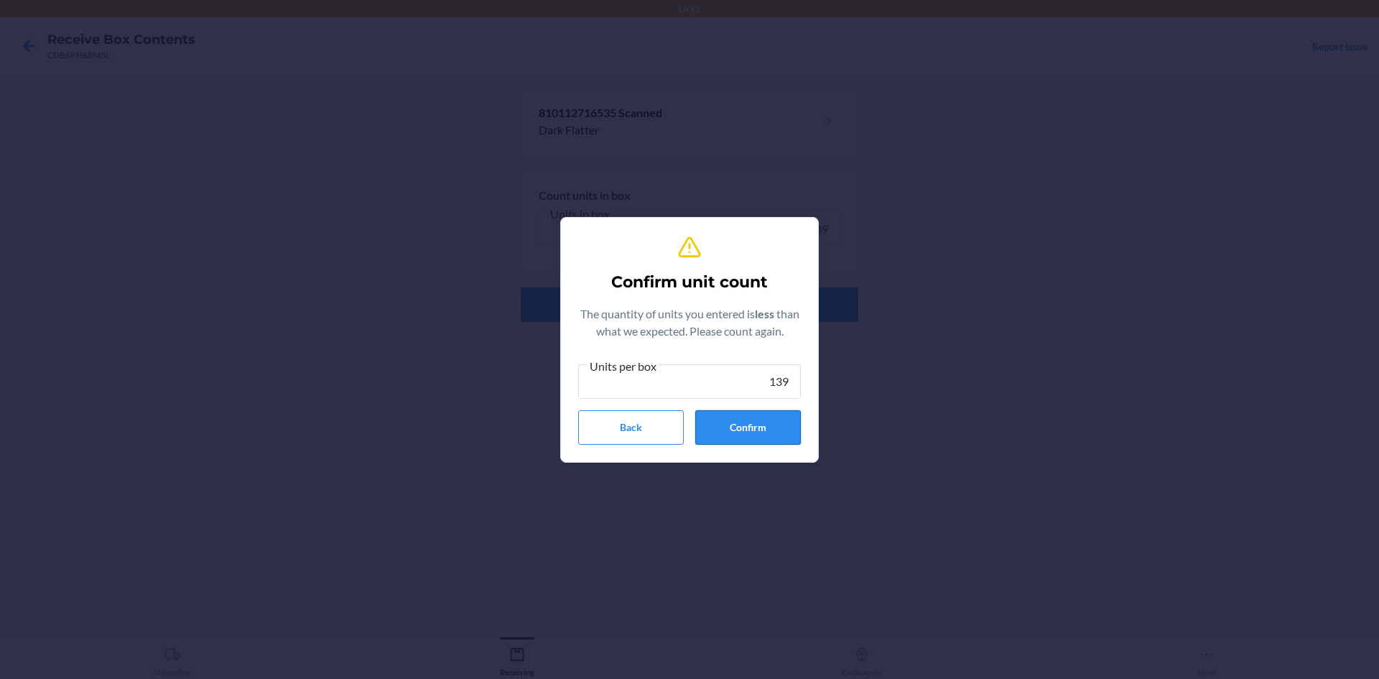
type input "139"
click at [753, 423] on button "Confirm" at bounding box center [748, 427] width 106 height 34
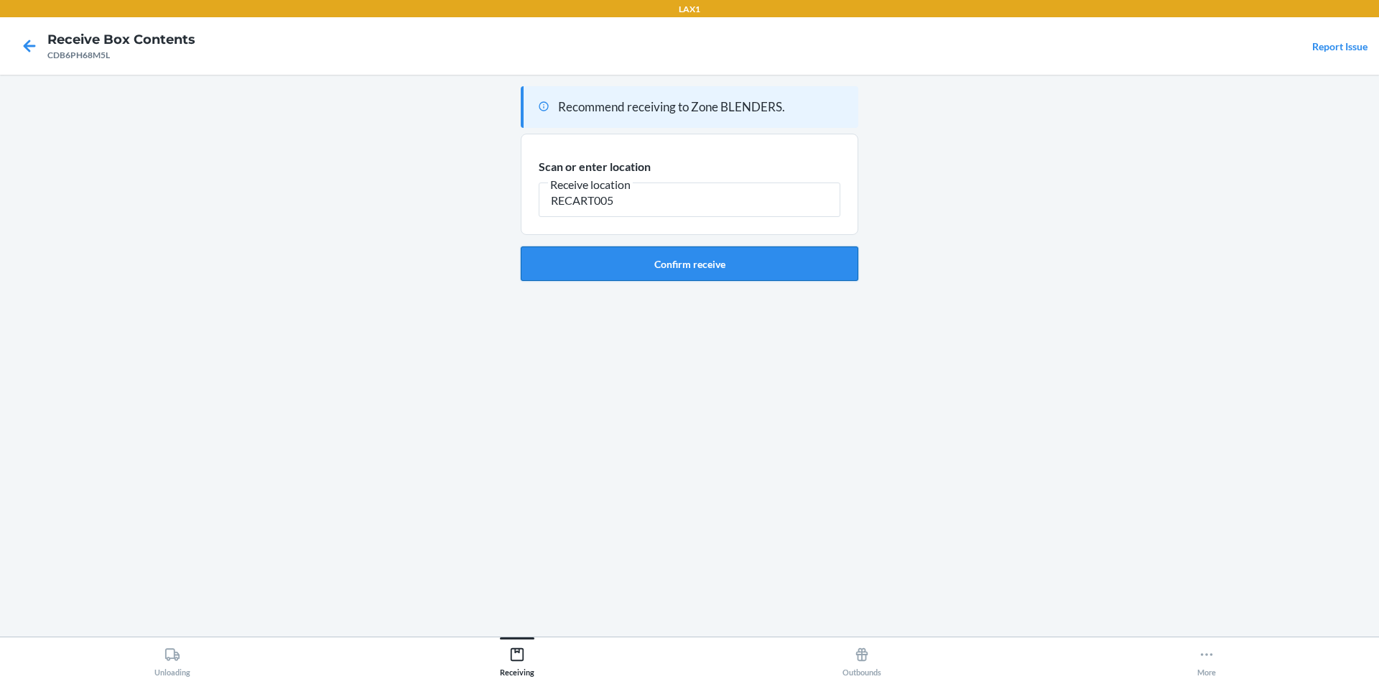
type input "RECART005"
click at [750, 261] on button "Confirm receive" at bounding box center [690, 263] width 338 height 34
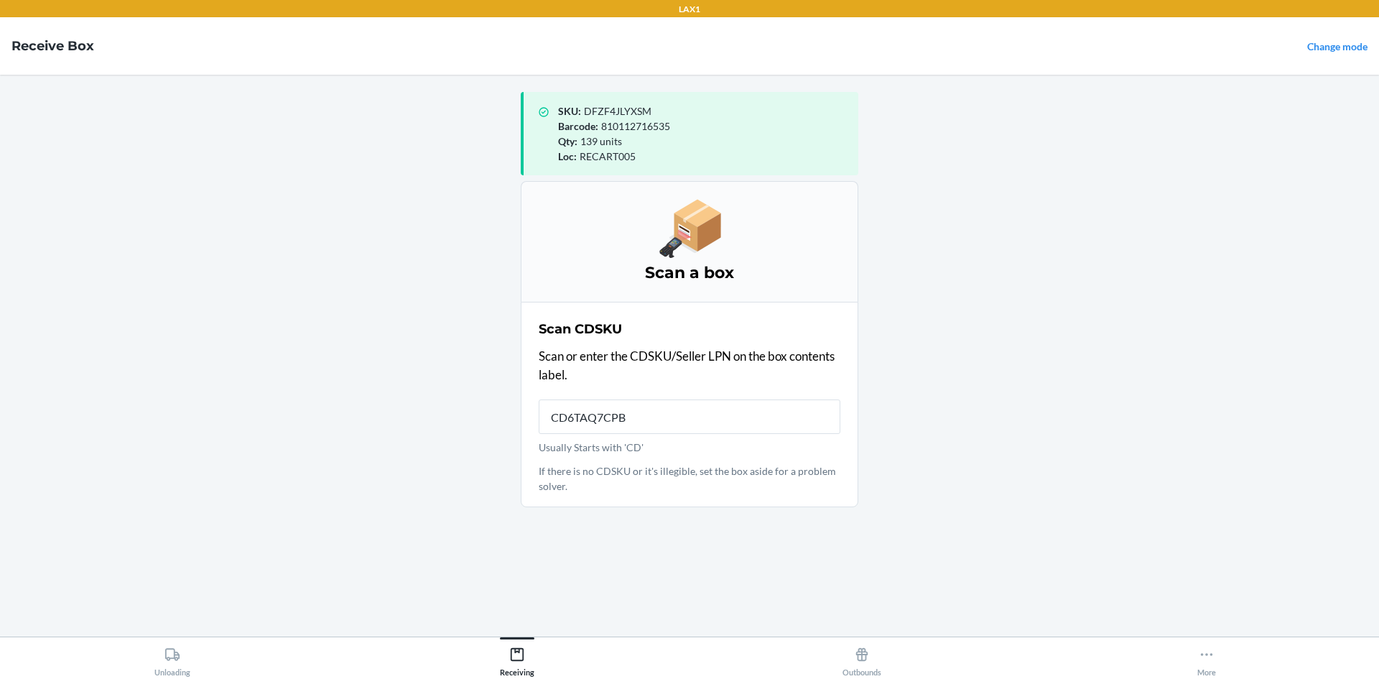
type input "CD6TAQ7CPBH"
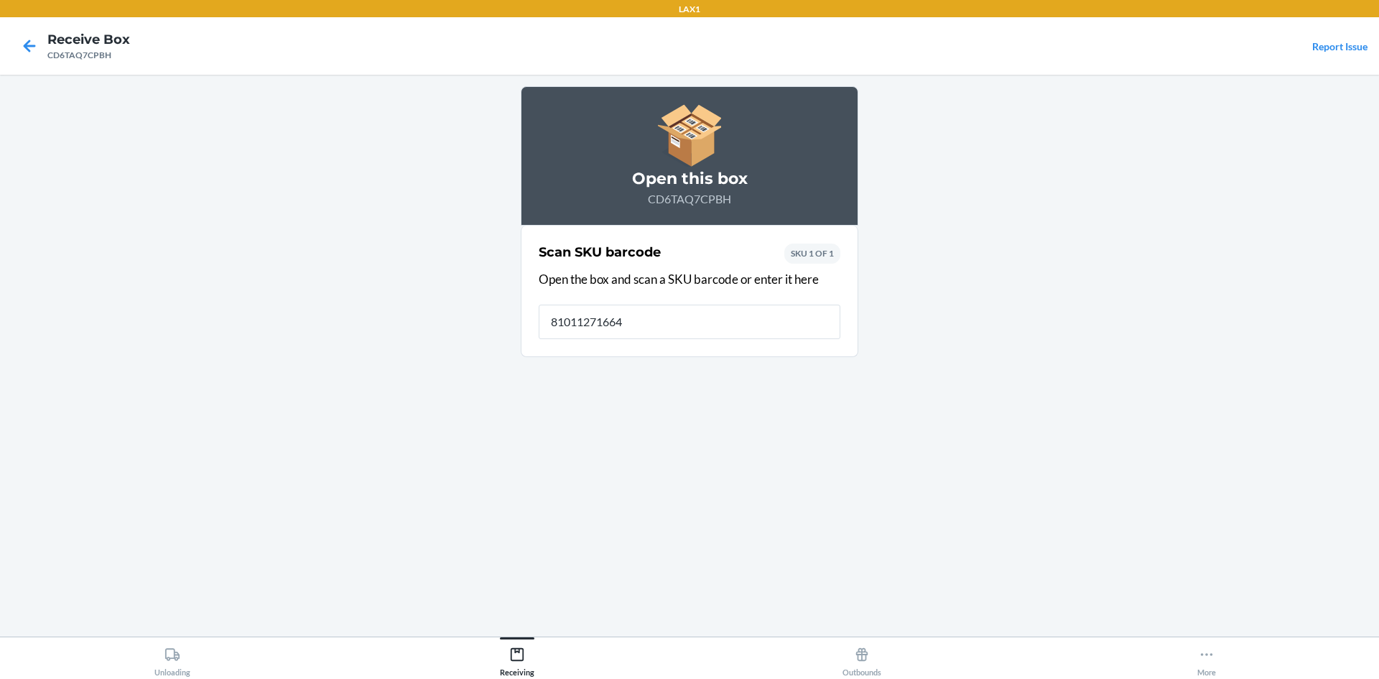
type input "810112716641"
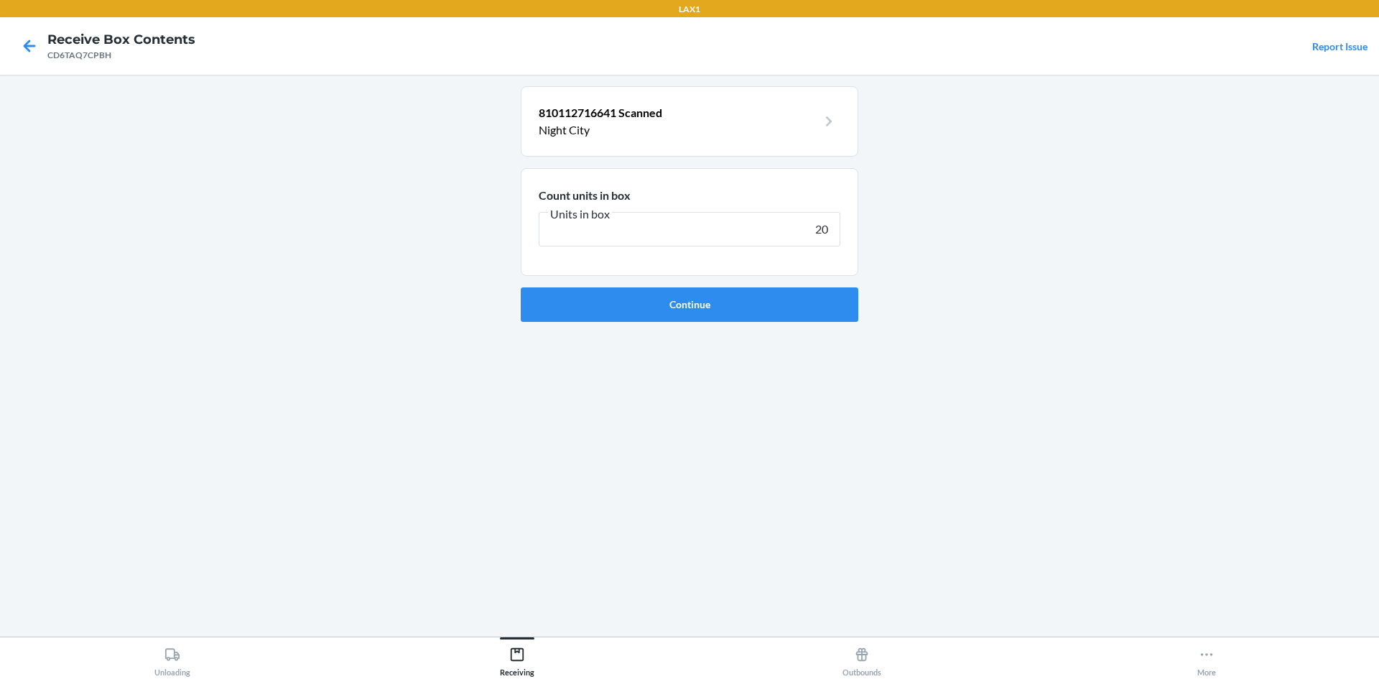
type input "200"
click button "Continue" at bounding box center [690, 304] width 338 height 34
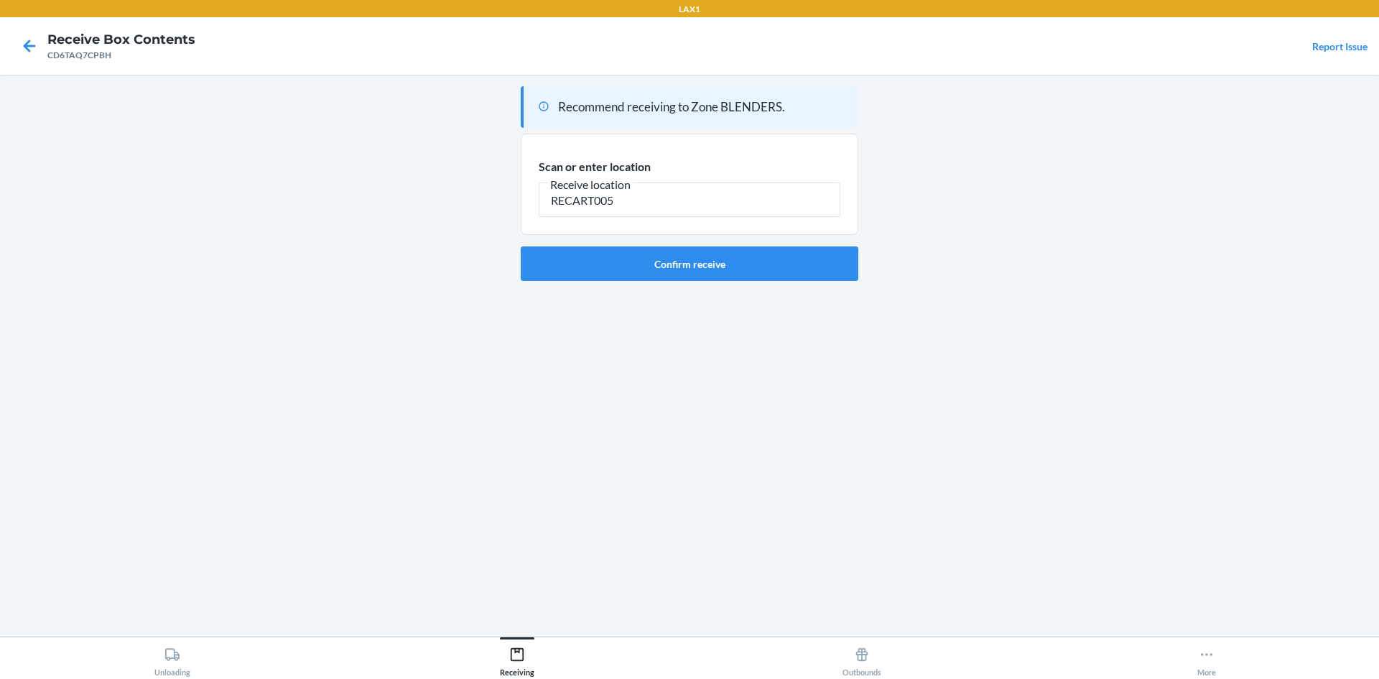
type input "RECART005"
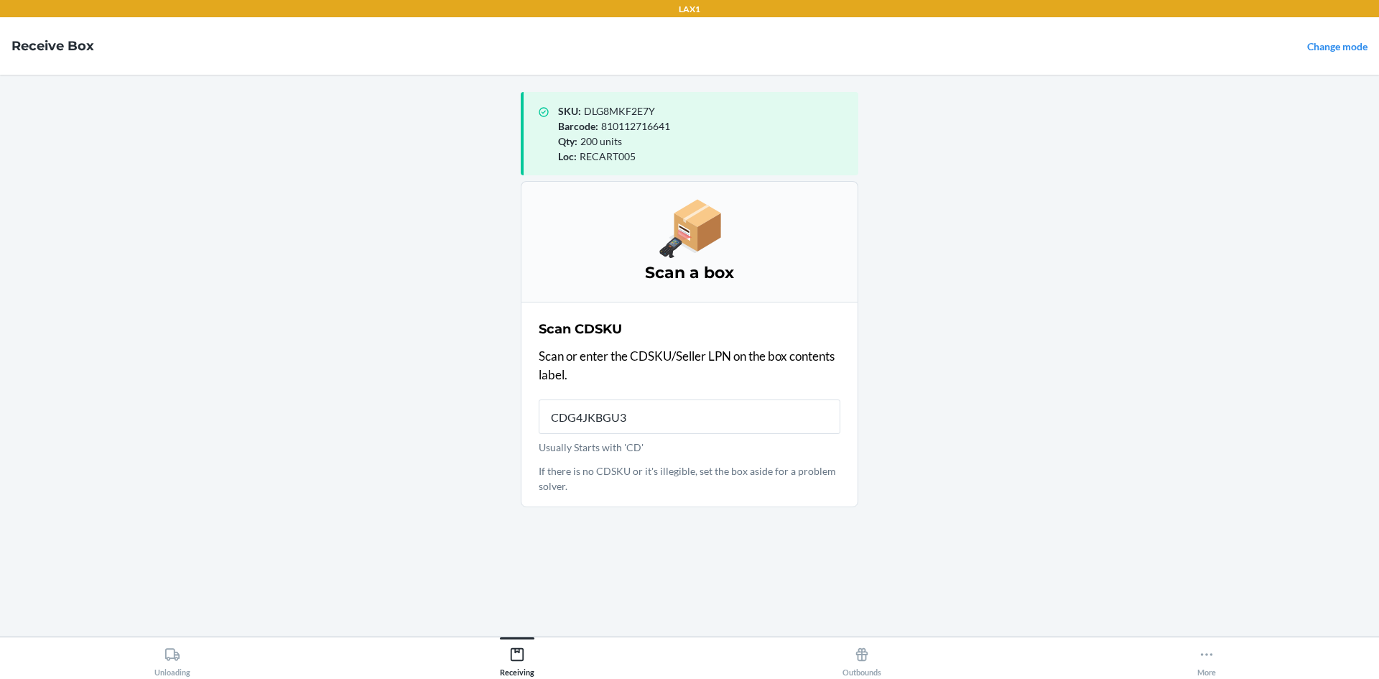
type input "CDG4JKBGU3P"
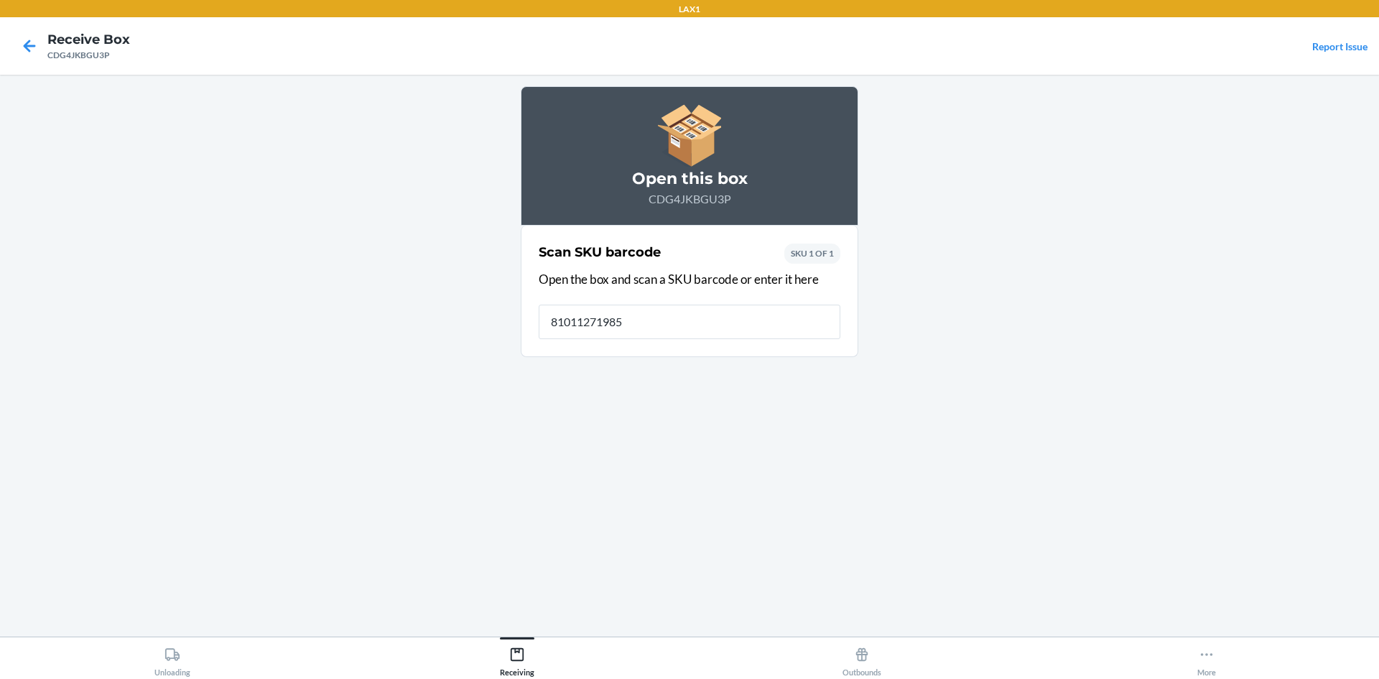
type input "810112719857"
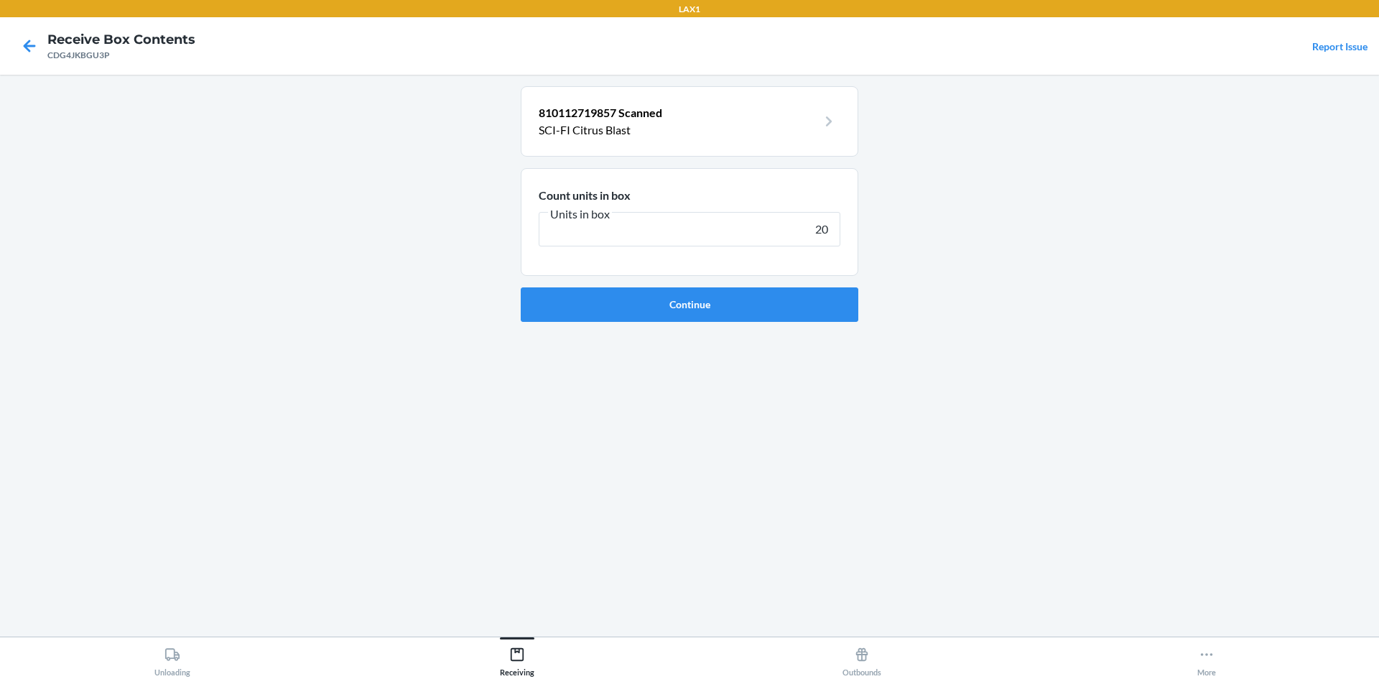
type input "200"
click button "Continue" at bounding box center [690, 304] width 338 height 34
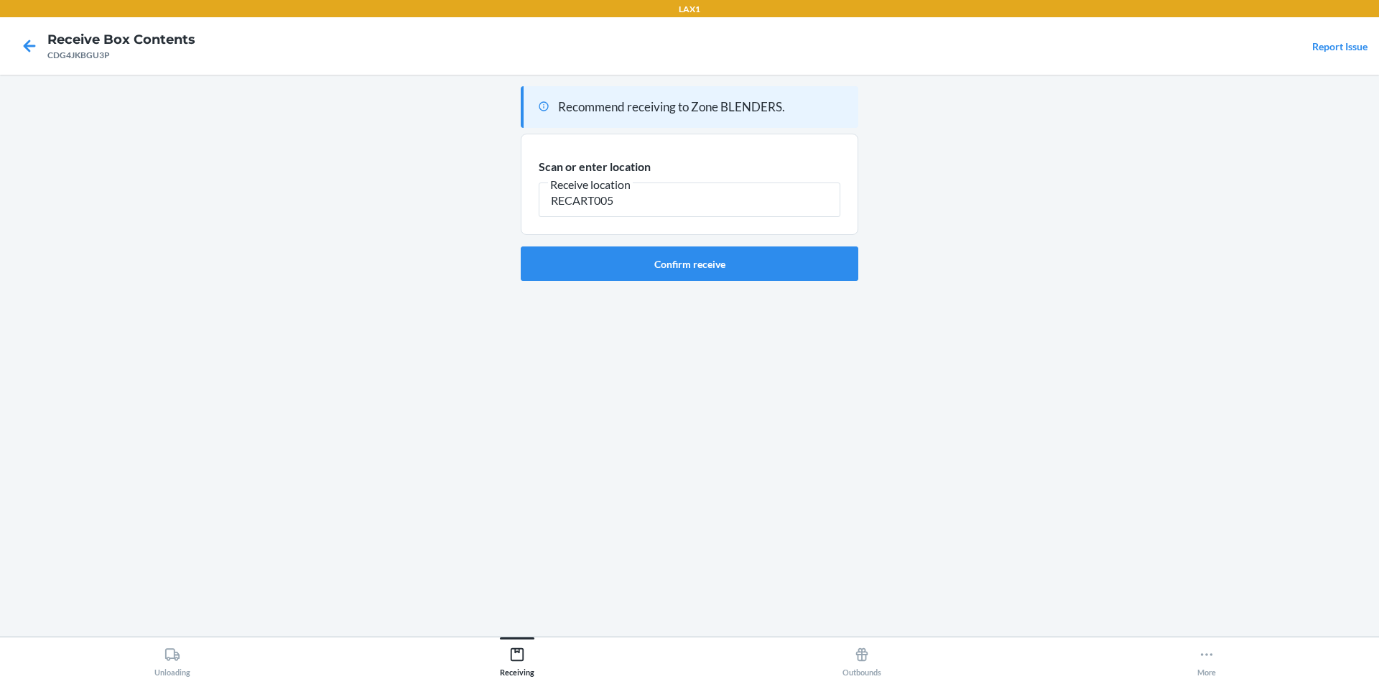
type input "RECART005"
